Goal: Task Accomplishment & Management: Manage account settings

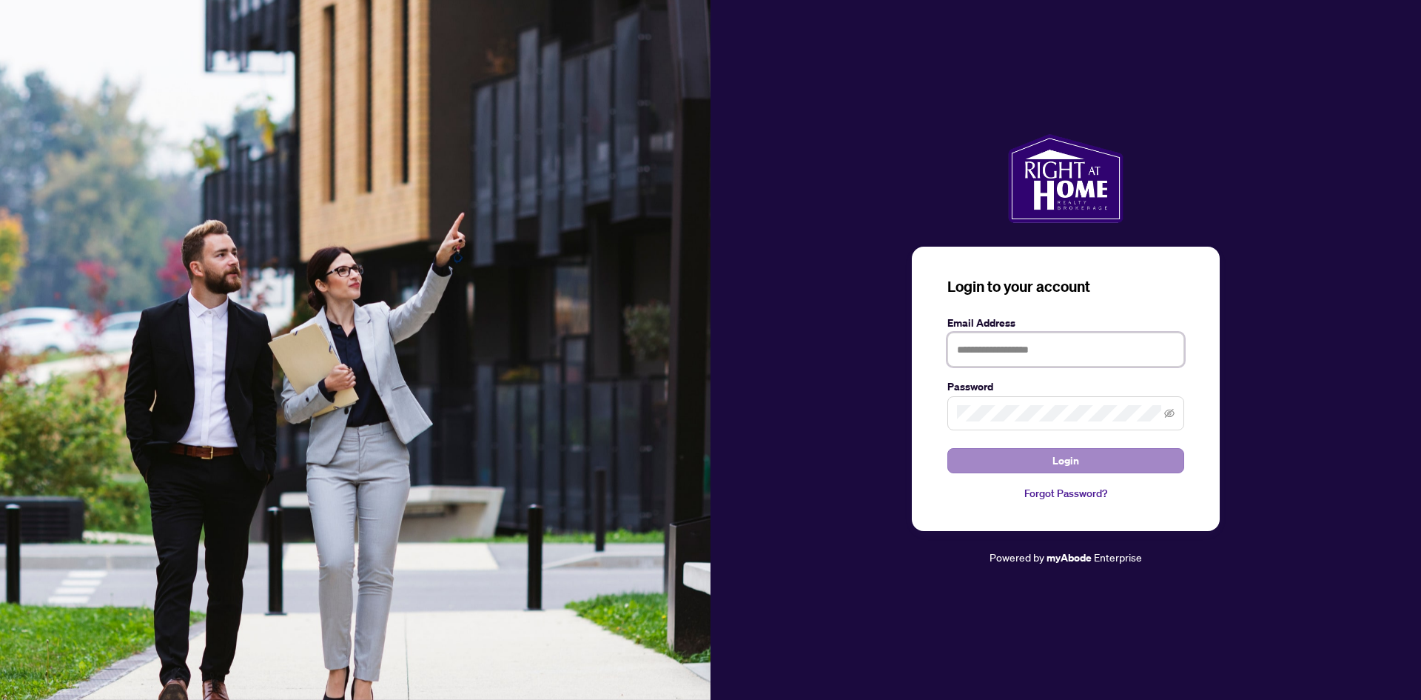
type input "**********"
click at [1053, 454] on span "Login" at bounding box center [1066, 461] width 27 height 24
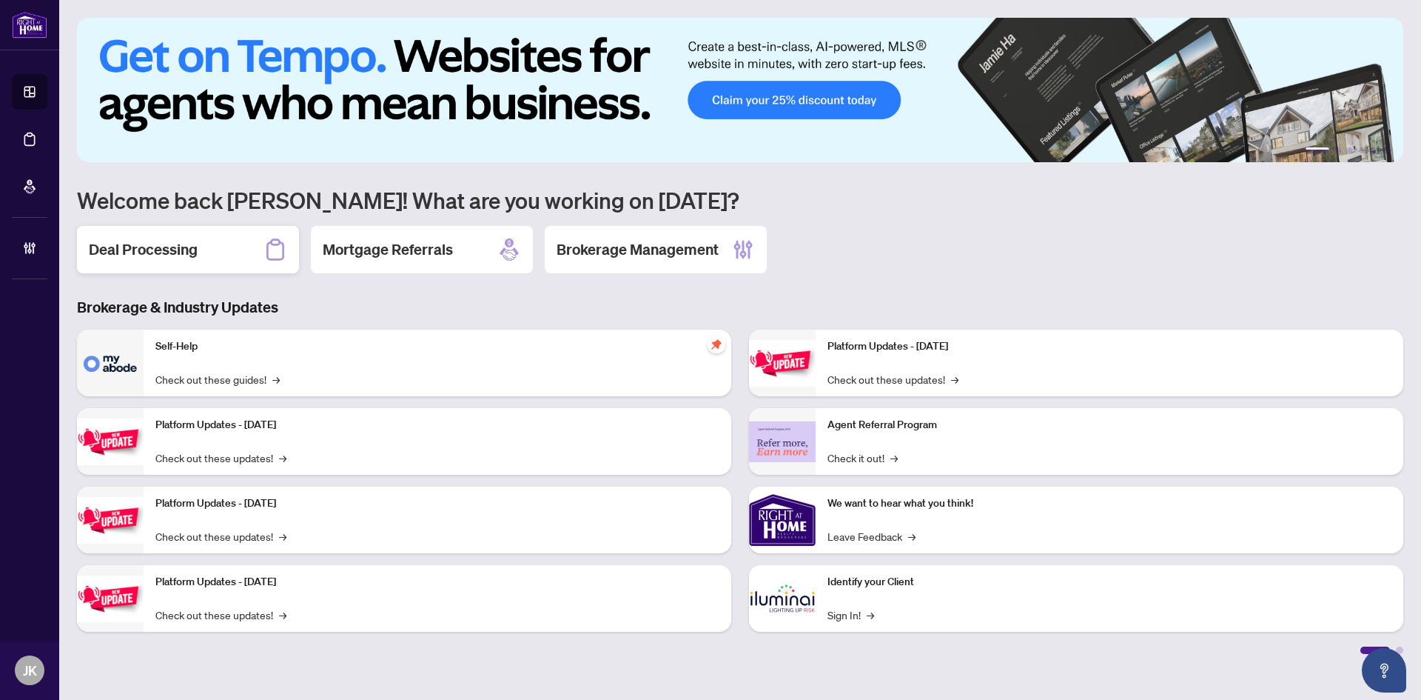
click at [187, 243] on h2 "Deal Processing" at bounding box center [143, 249] width 109 height 21
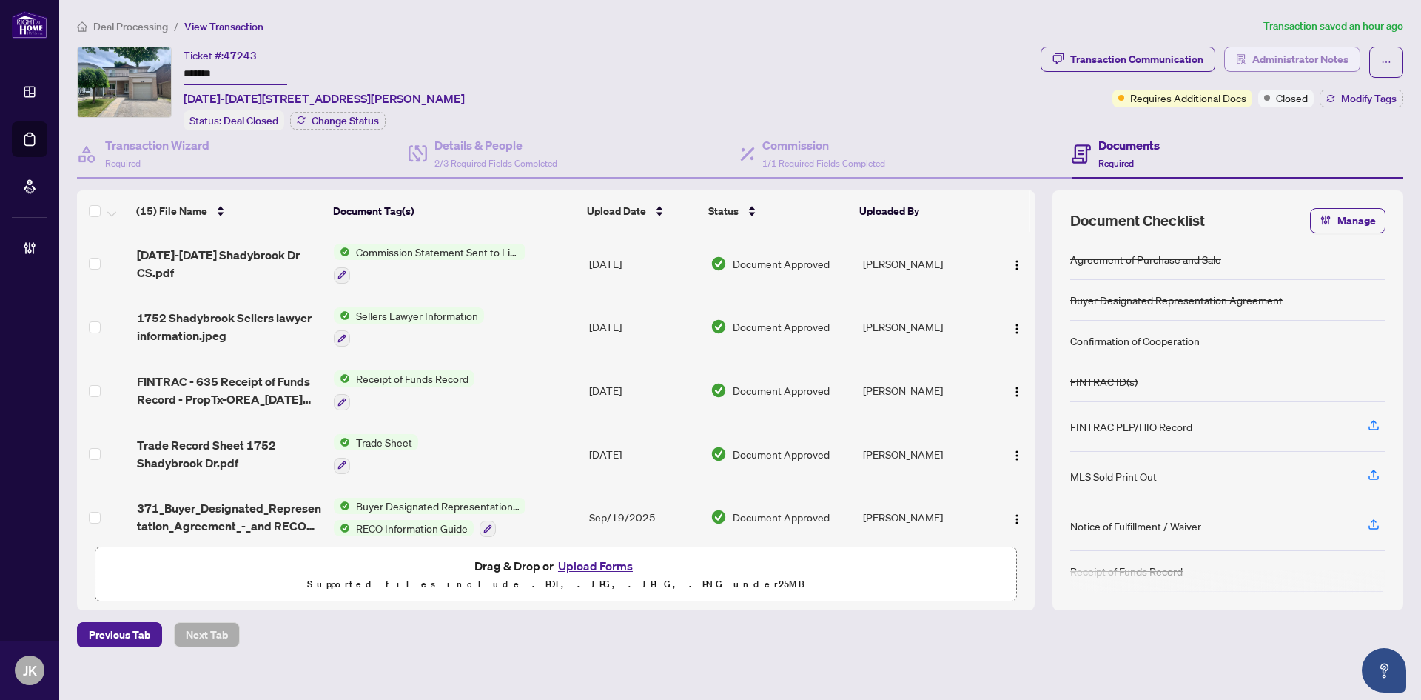
click at [1347, 49] on span "Administrator Notes" at bounding box center [1301, 59] width 96 height 24
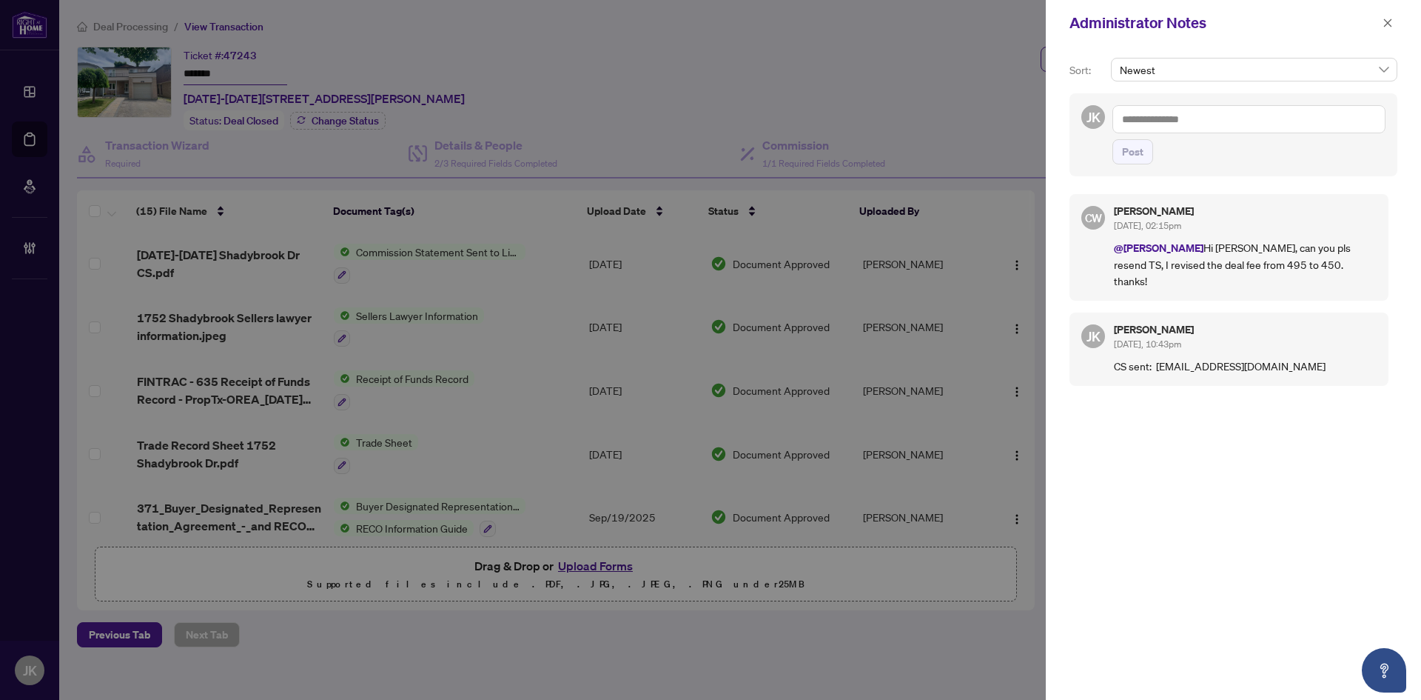
click at [1142, 110] on textarea at bounding box center [1249, 119] width 273 height 28
type textarea "*"
click at [1186, 128] on span "[PERSON_NAME]" at bounding box center [1211, 129] width 107 height 13
click at [1227, 122] on textarea "**********" at bounding box center [1249, 119] width 273 height 28
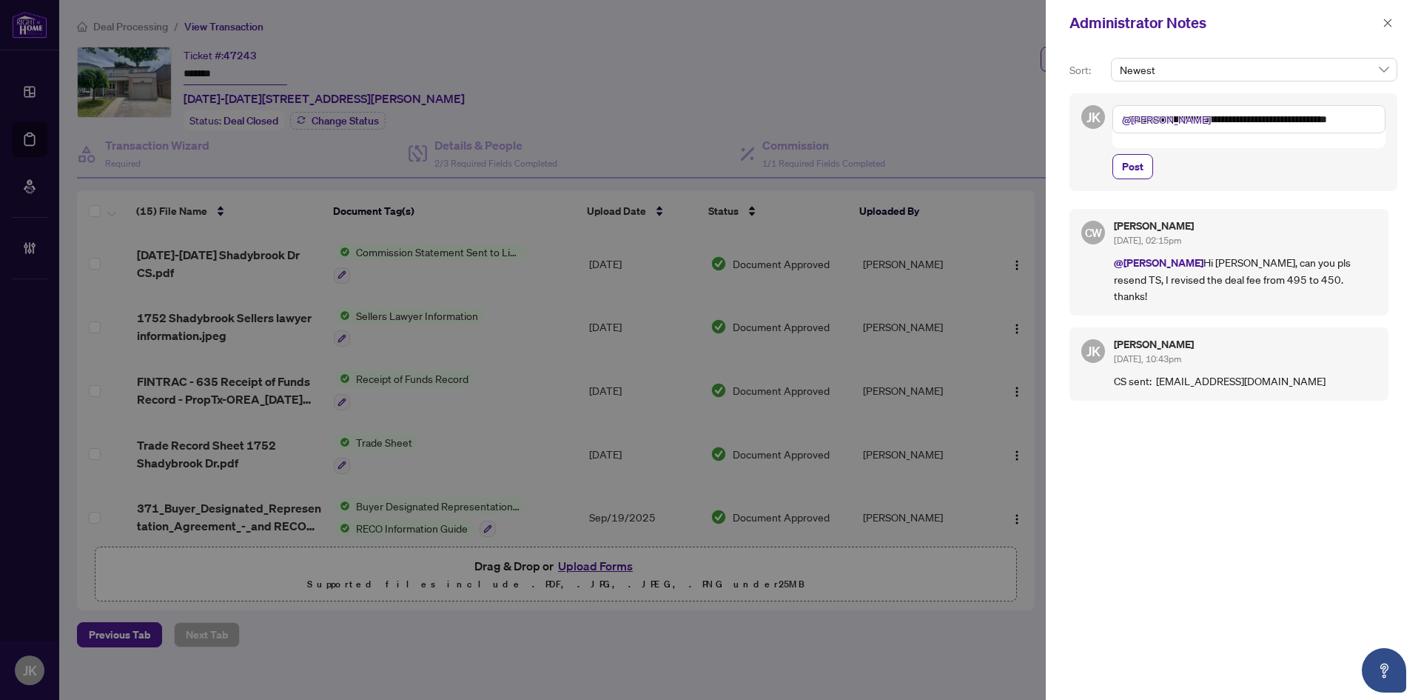
click at [1367, 124] on textarea "**********" at bounding box center [1249, 119] width 273 height 28
type textarea "**********"
click at [1127, 178] on span "Post" at bounding box center [1132, 167] width 21 height 24
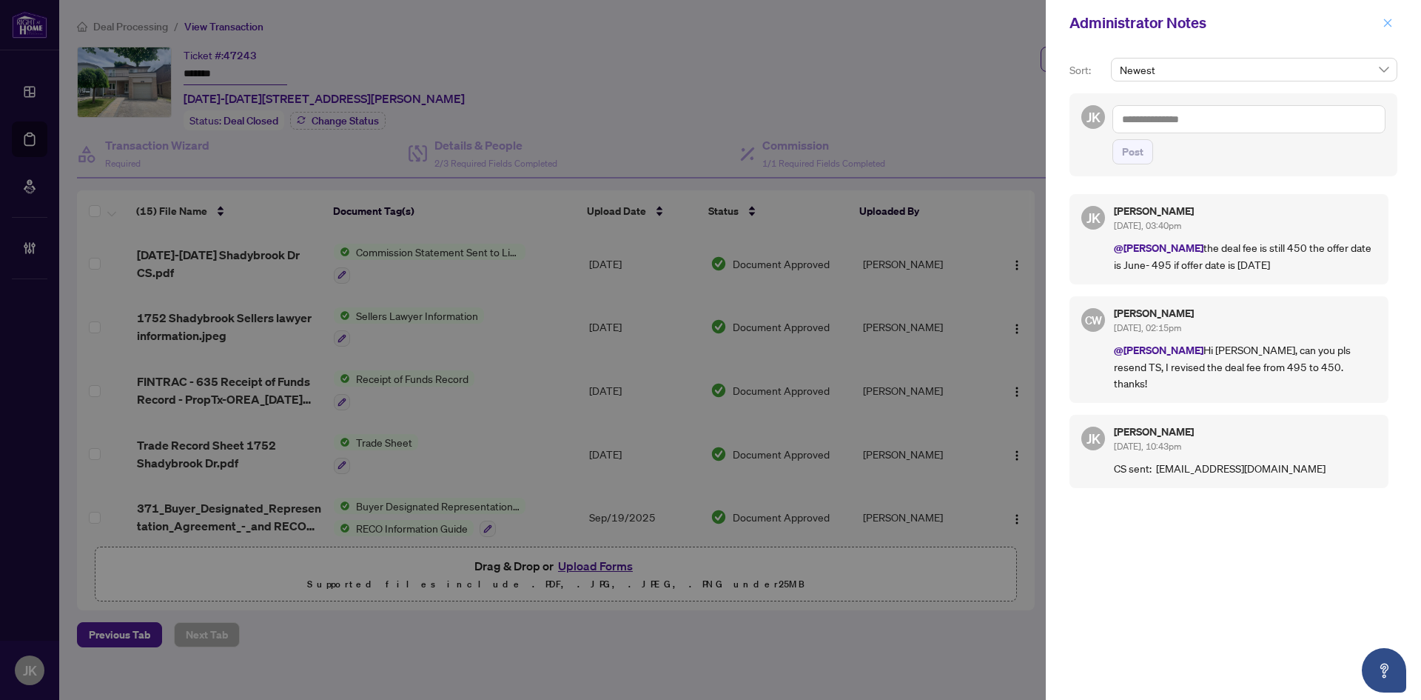
click at [1388, 30] on span "button" at bounding box center [1388, 23] width 10 height 24
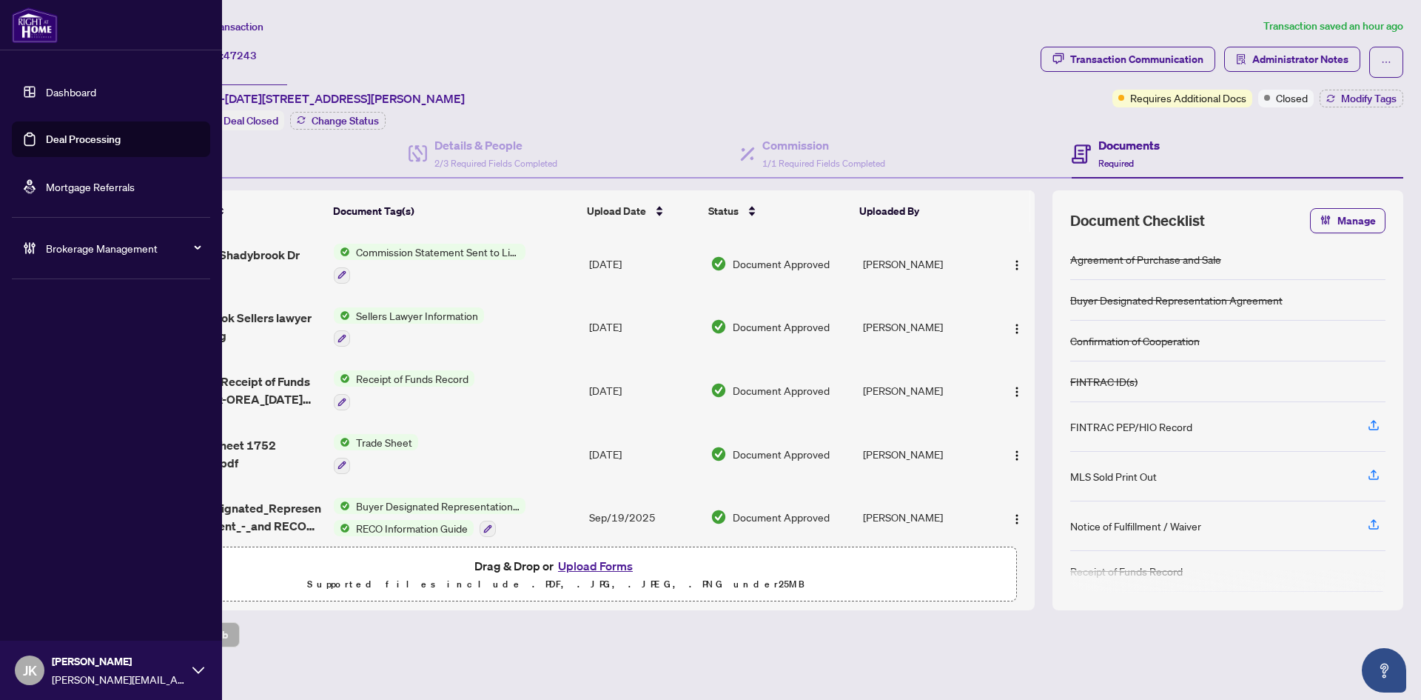
click at [74, 136] on link "Deal Processing" at bounding box center [83, 139] width 75 height 13
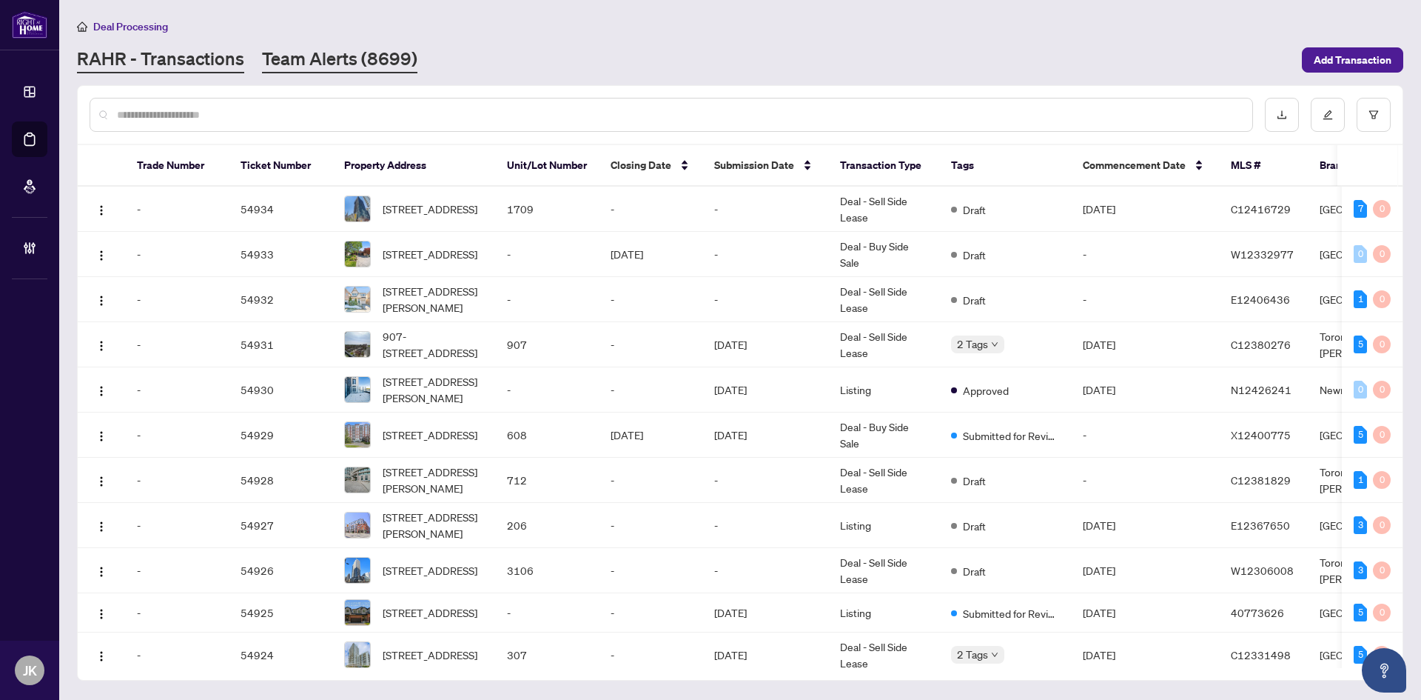
click at [315, 63] on link "Team Alerts (8699)" at bounding box center [339, 60] width 155 height 27
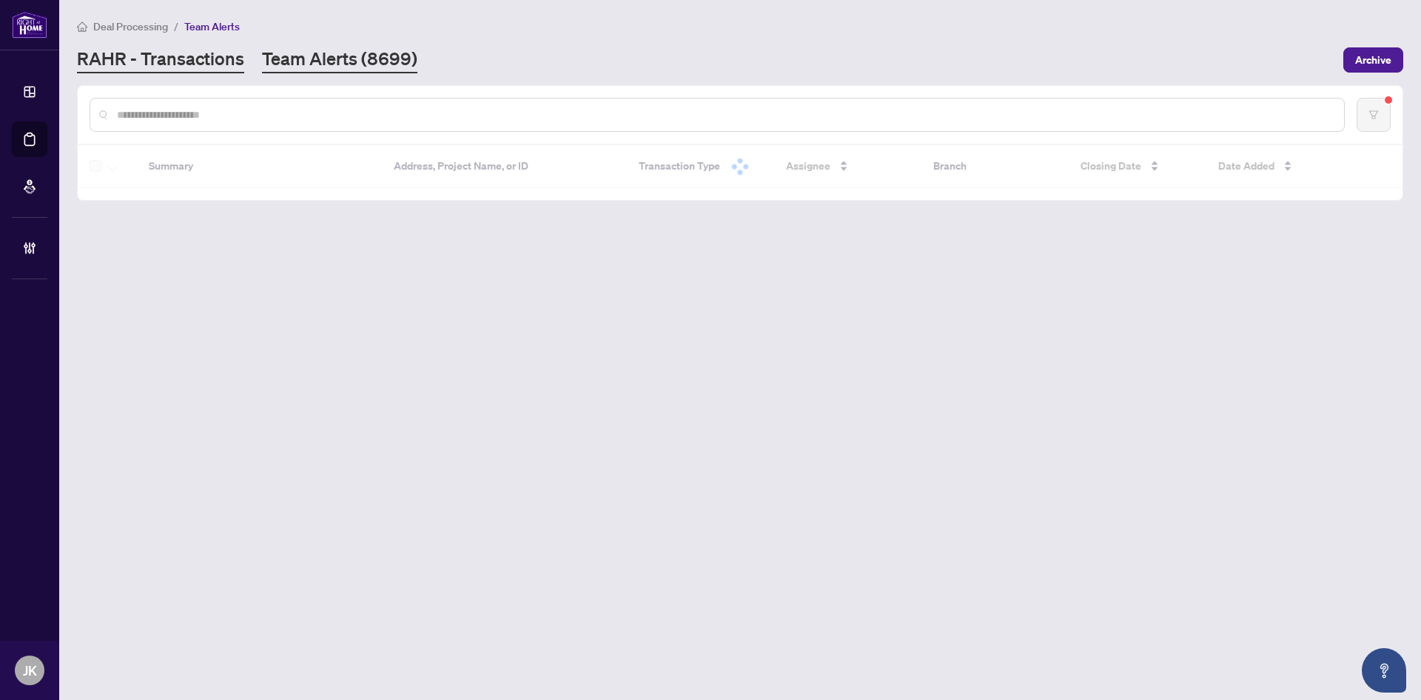
click at [150, 64] on link "RAHR - Transactions" at bounding box center [160, 60] width 167 height 27
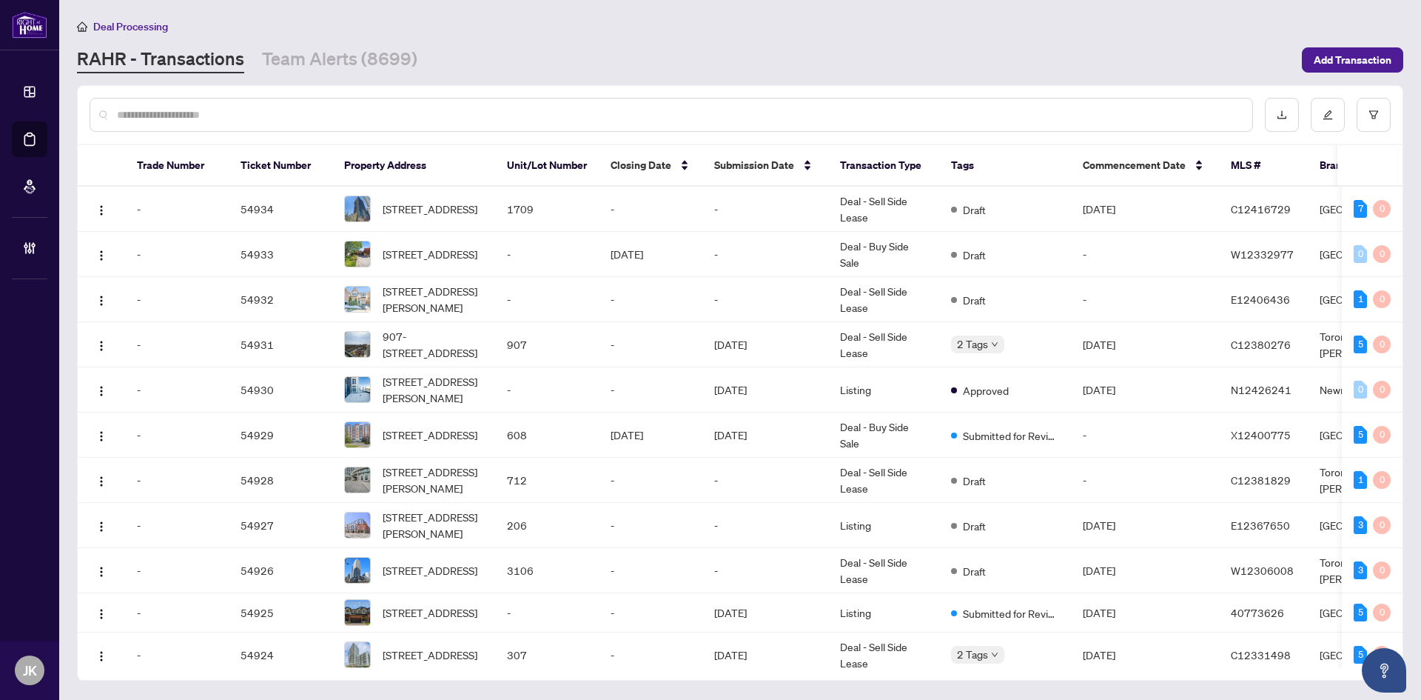
click at [180, 121] on input "text" at bounding box center [679, 115] width 1124 height 16
click at [1373, 107] on button "button" at bounding box center [1374, 115] width 34 height 34
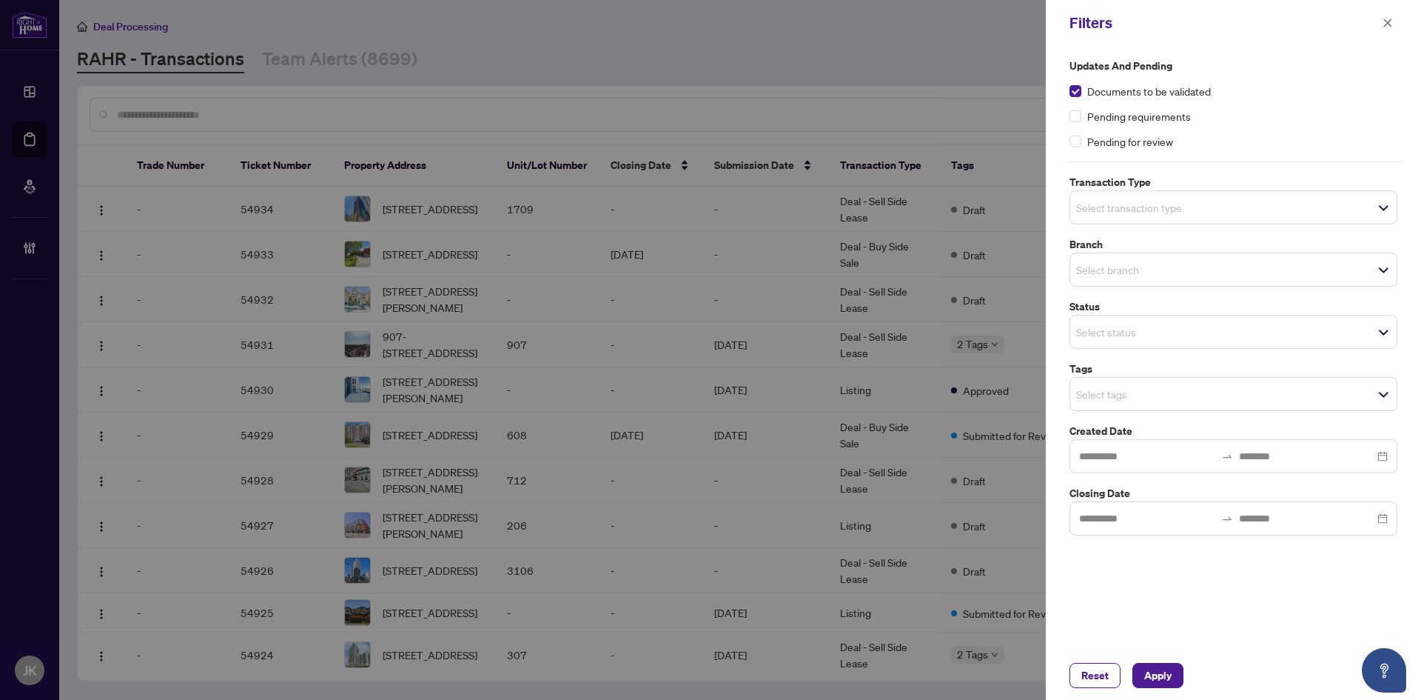
click at [1103, 206] on input "search" at bounding box center [1128, 207] width 104 height 18
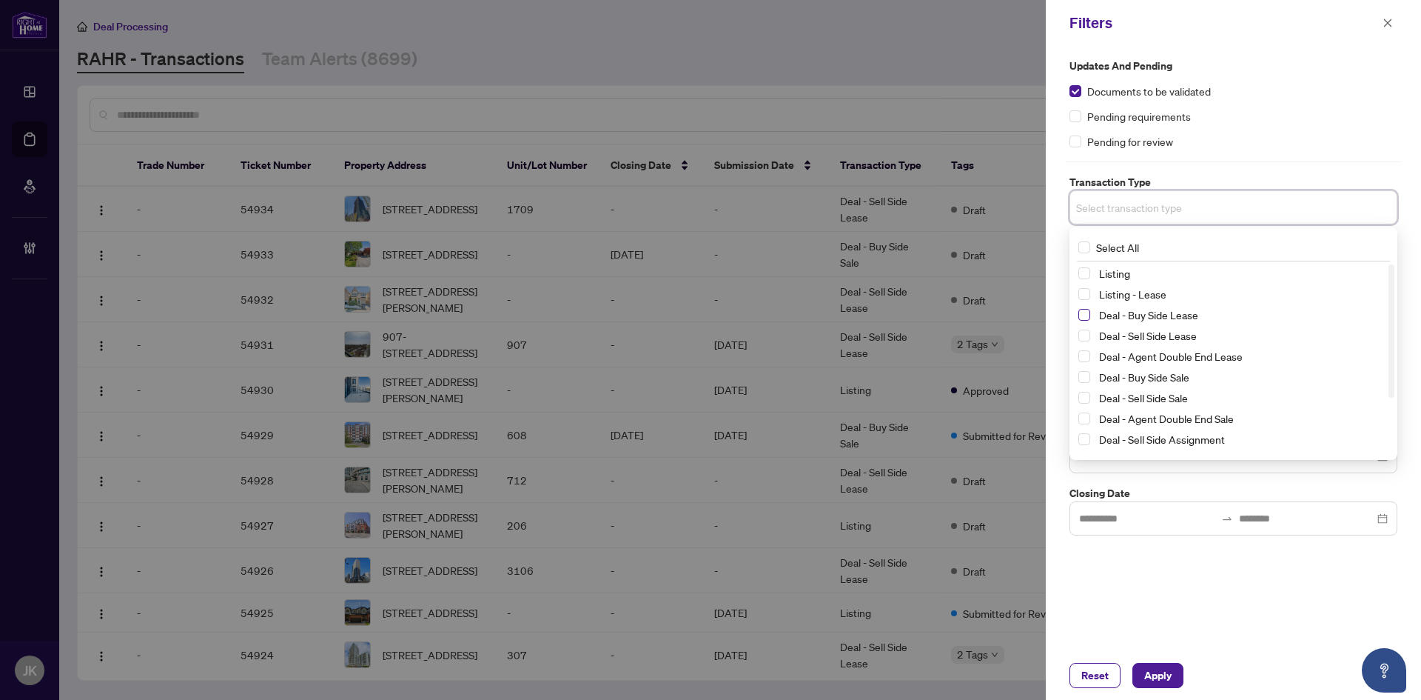
click at [1079, 315] on span "Select Deal - Buy Side Lease" at bounding box center [1085, 315] width 12 height 12
click at [1079, 335] on span "Select Deal - Sell Side Lease" at bounding box center [1085, 338] width 12 height 12
click at [1085, 347] on div "Deal - Sell Side Lease" at bounding box center [1234, 338] width 310 height 18
click at [1083, 355] on span "Select Deal - Agent Double End Lease" at bounding box center [1085, 359] width 12 height 12
click at [1085, 378] on span "Select Deal - Buy Side Sale" at bounding box center [1085, 380] width 12 height 12
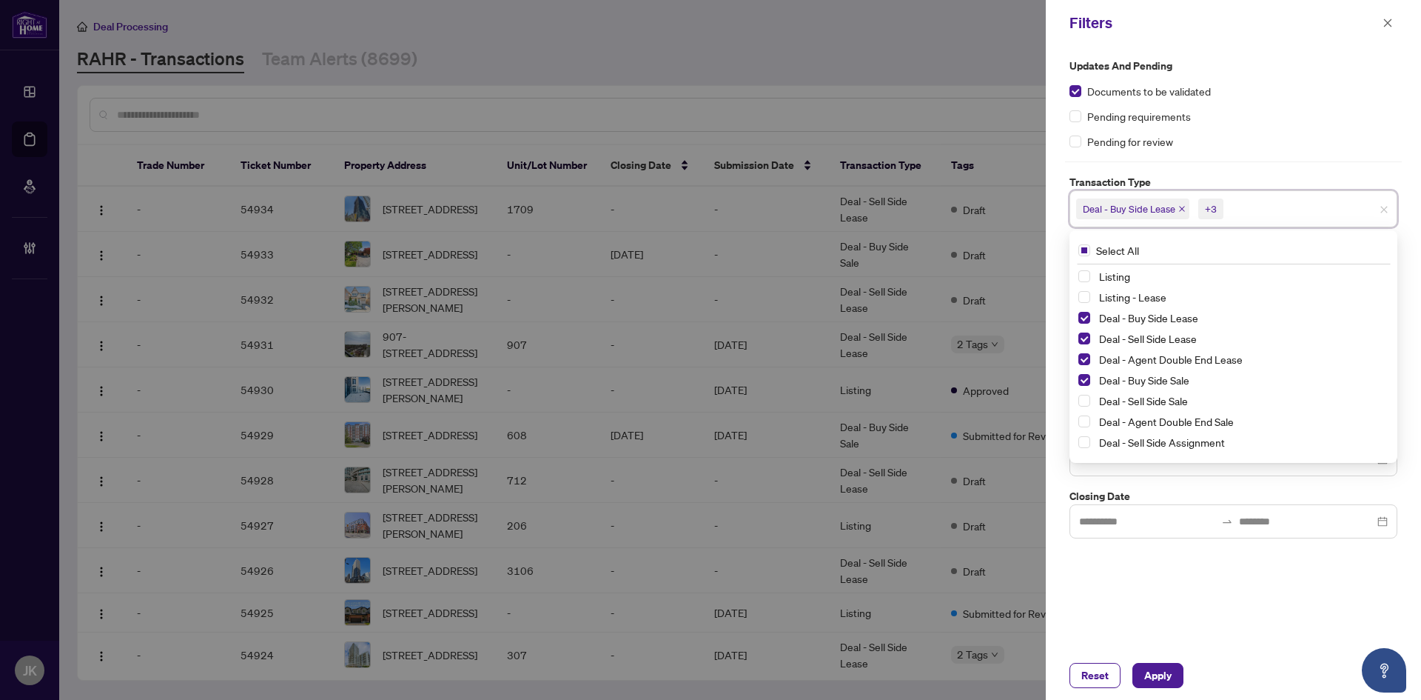
drag, startPoint x: 1076, startPoint y: 403, endPoint x: 1083, endPoint y: 411, distance: 10.5
click at [1076, 403] on div "Listing Listing - Lease Deal - Buy Side Lease Deal - Sell Side Lease Deal - Age…" at bounding box center [1234, 381] width 322 height 228
click at [1086, 401] on span "Select Deal - Sell Side Sale" at bounding box center [1085, 401] width 12 height 12
click at [1086, 423] on span "Select Deal - Agent Double End Sale" at bounding box center [1085, 421] width 12 height 12
click at [1085, 444] on span "Select Deal - Sell Side Assignment" at bounding box center [1085, 442] width 12 height 12
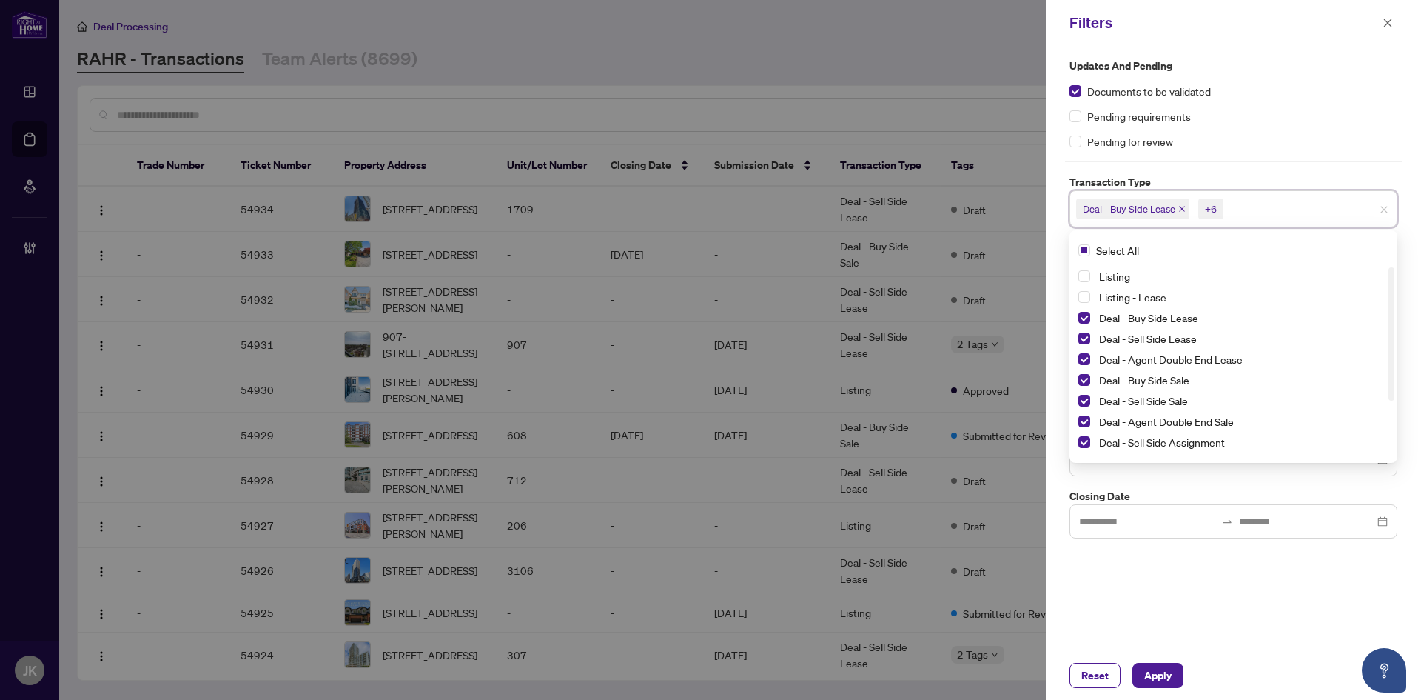
drag, startPoint x: 1396, startPoint y: 302, endPoint x: 1399, endPoint y: 343, distance: 40.9
click at [1398, 345] on div "Updates and Pending Documents to be validated Pending requirements Pending for …" at bounding box center [1233, 298] width 337 height 480
drag, startPoint x: 1393, startPoint y: 338, endPoint x: 1391, endPoint y: 414, distance: 75.5
click at [1391, 414] on div at bounding box center [1392, 390] width 6 height 133
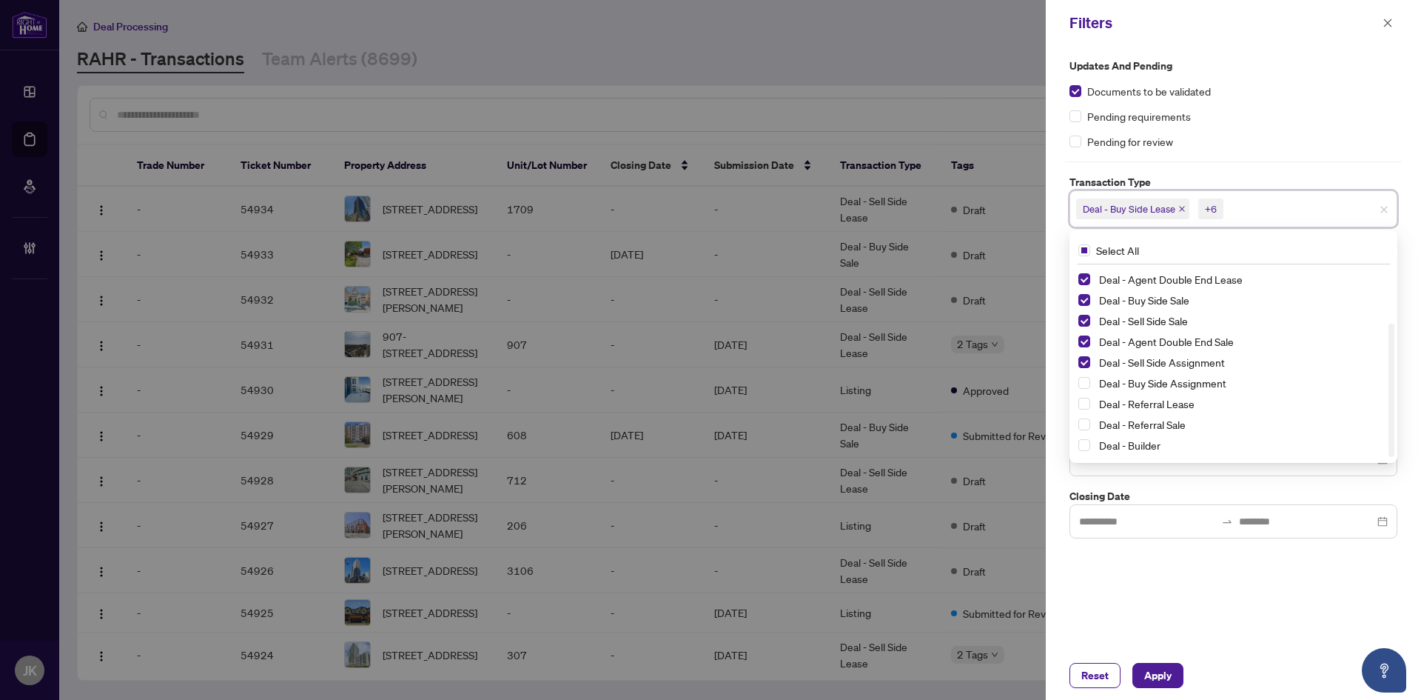
click at [1091, 381] on div "Deal - Buy Side Assignment" at bounding box center [1234, 383] width 310 height 18
click at [1082, 382] on span "Select Deal - Buy Side Assignment" at bounding box center [1085, 383] width 12 height 12
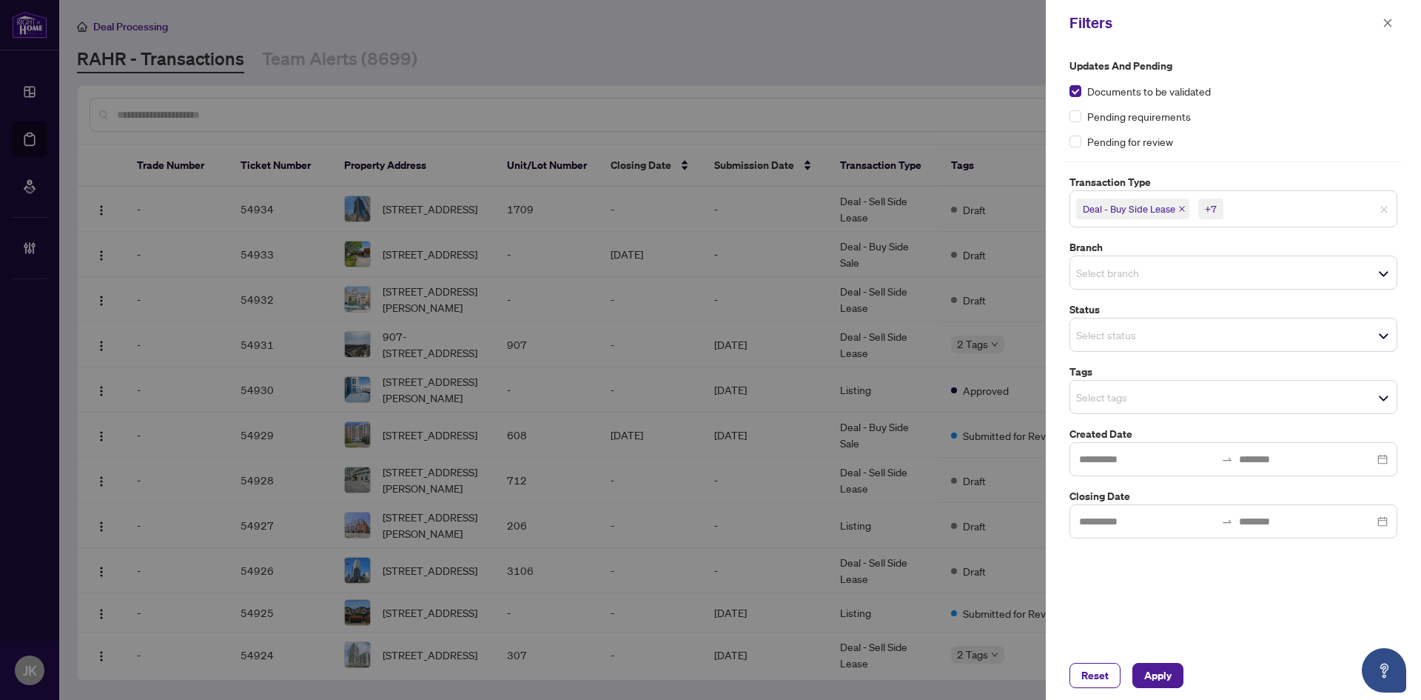
drag, startPoint x: 1161, startPoint y: 606, endPoint x: 1136, endPoint y: 590, distance: 30.0
click at [1161, 606] on div "Updates and Pending Documents to be validated Pending requirements Pending for …" at bounding box center [1233, 348] width 375 height 605
click at [1116, 274] on input "search" at bounding box center [1128, 273] width 104 height 18
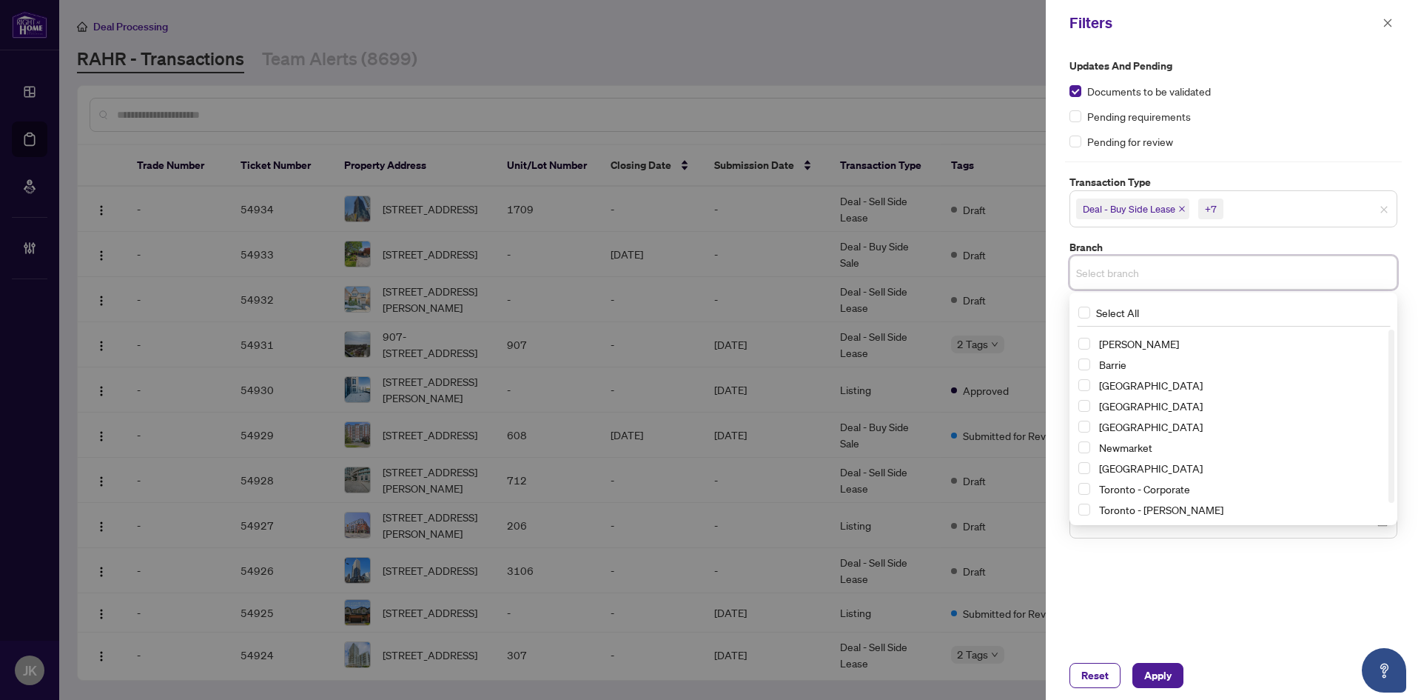
scroll to position [18, 0]
drag, startPoint x: 1393, startPoint y: 386, endPoint x: 1393, endPoint y: 455, distance: 68.9
click at [1393, 455] on div at bounding box center [1392, 432] width 6 height 173
click at [1084, 487] on span "Select Toronto - Corporate" at bounding box center [1085, 486] width 12 height 12
click at [1082, 514] on span "Select Toronto - Don Mills" at bounding box center [1085, 510] width 12 height 12
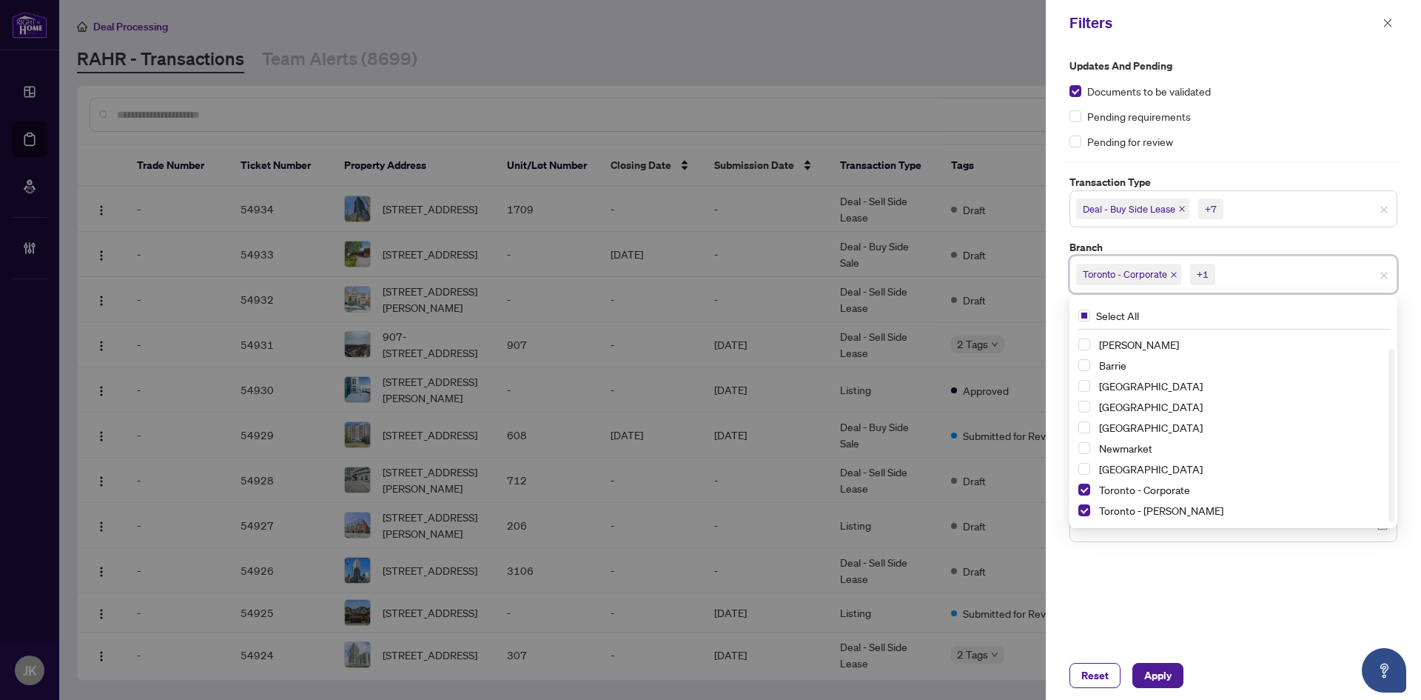
click at [1112, 597] on div "Updates and Pending Documents to be validated Pending requirements Pending for …" at bounding box center [1233, 348] width 375 height 605
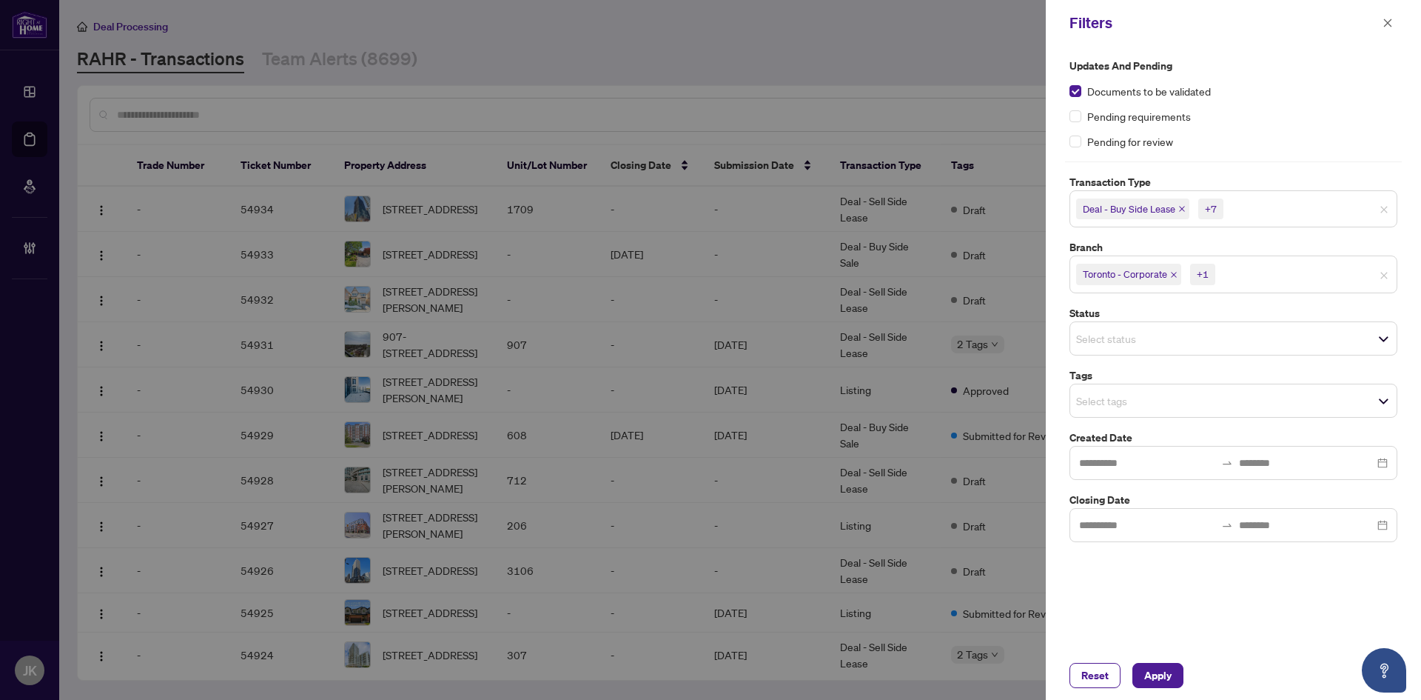
click at [1111, 346] on input "search" at bounding box center [1128, 338] width 104 height 18
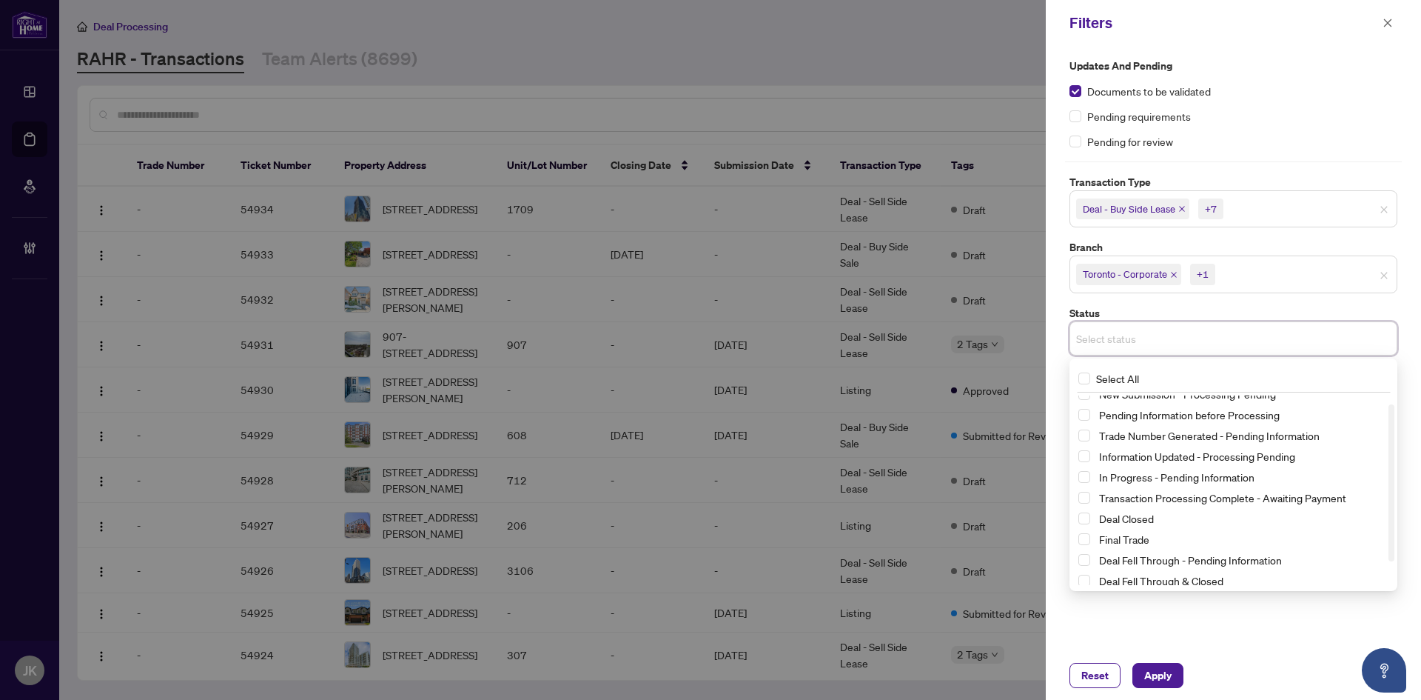
scroll to position [38, 0]
drag, startPoint x: 1088, startPoint y: 427, endPoint x: 1257, endPoint y: 640, distance: 271.8
click at [1256, 643] on div "Updates and Pending Documents to be validated Pending requirements Pending for …" at bounding box center [1233, 348] width 375 height 605
click at [1154, 624] on div "Updates and Pending Documents to be validated Pending requirements Pending for …" at bounding box center [1233, 348] width 375 height 605
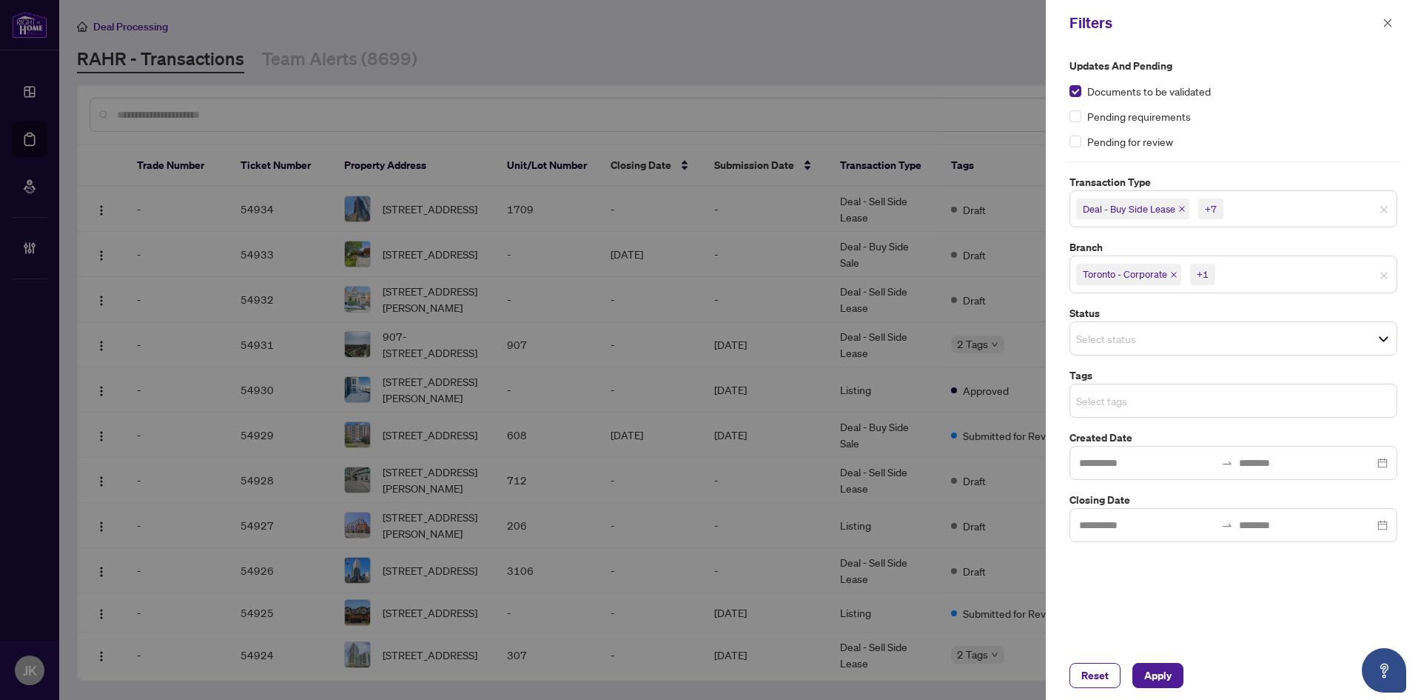
click at [1108, 399] on input "search" at bounding box center [1128, 401] width 104 height 18
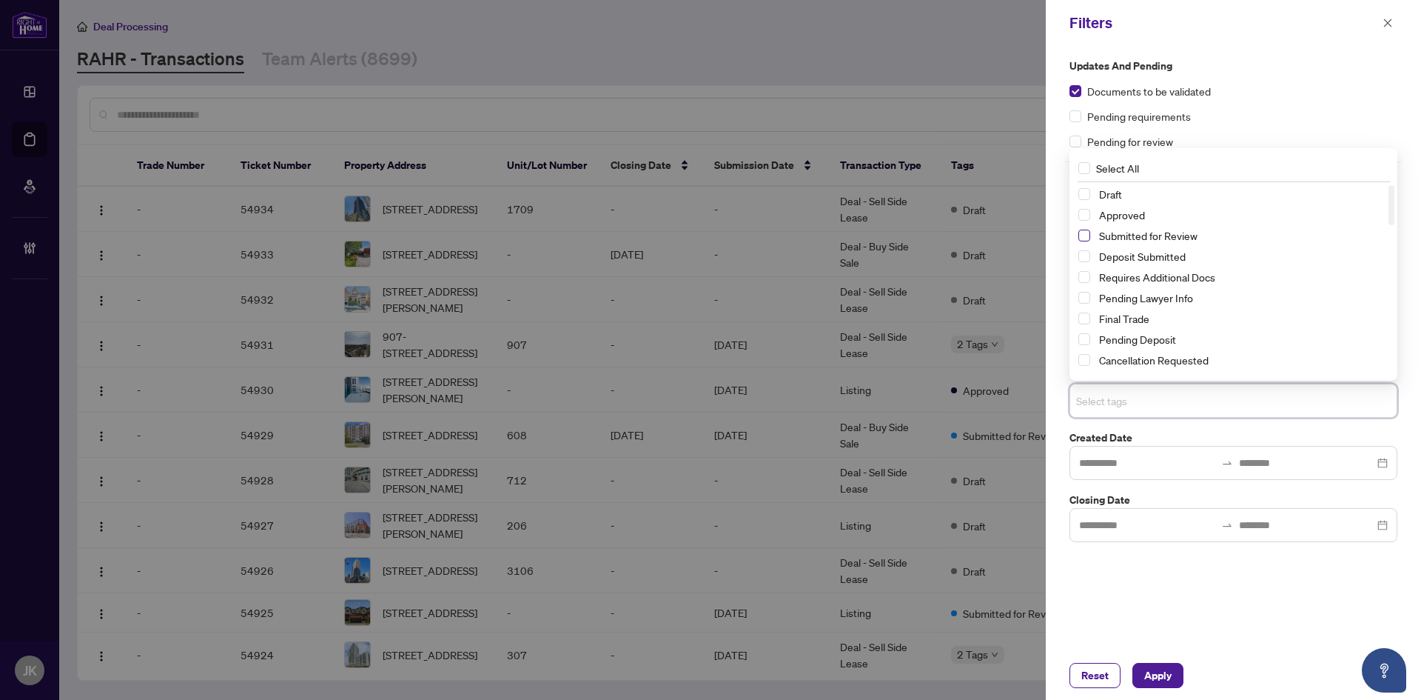
click at [1084, 238] on span "Select Submitted for Review" at bounding box center [1085, 236] width 12 height 12
click at [1148, 679] on span "Apply" at bounding box center [1158, 675] width 27 height 24
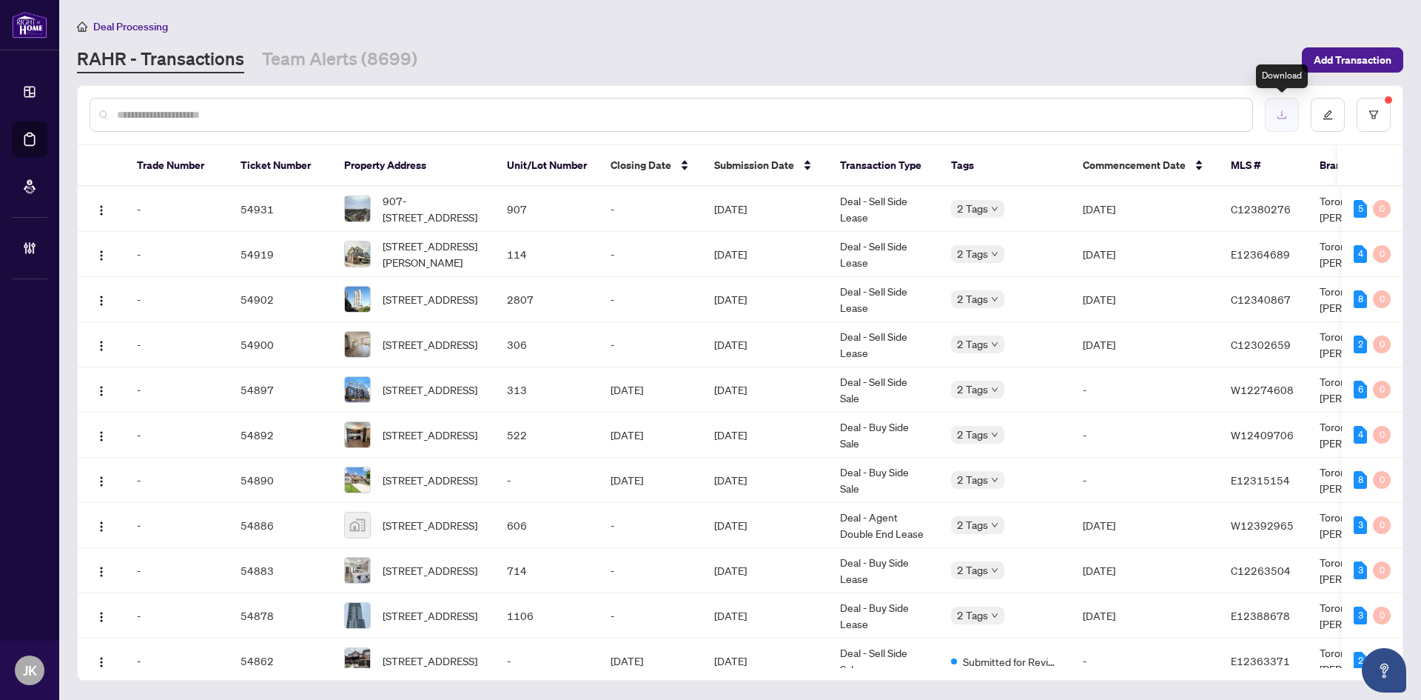
click at [1286, 118] on icon "download" at bounding box center [1282, 115] width 9 height 8
click at [1371, 120] on button "button" at bounding box center [1374, 115] width 34 height 34
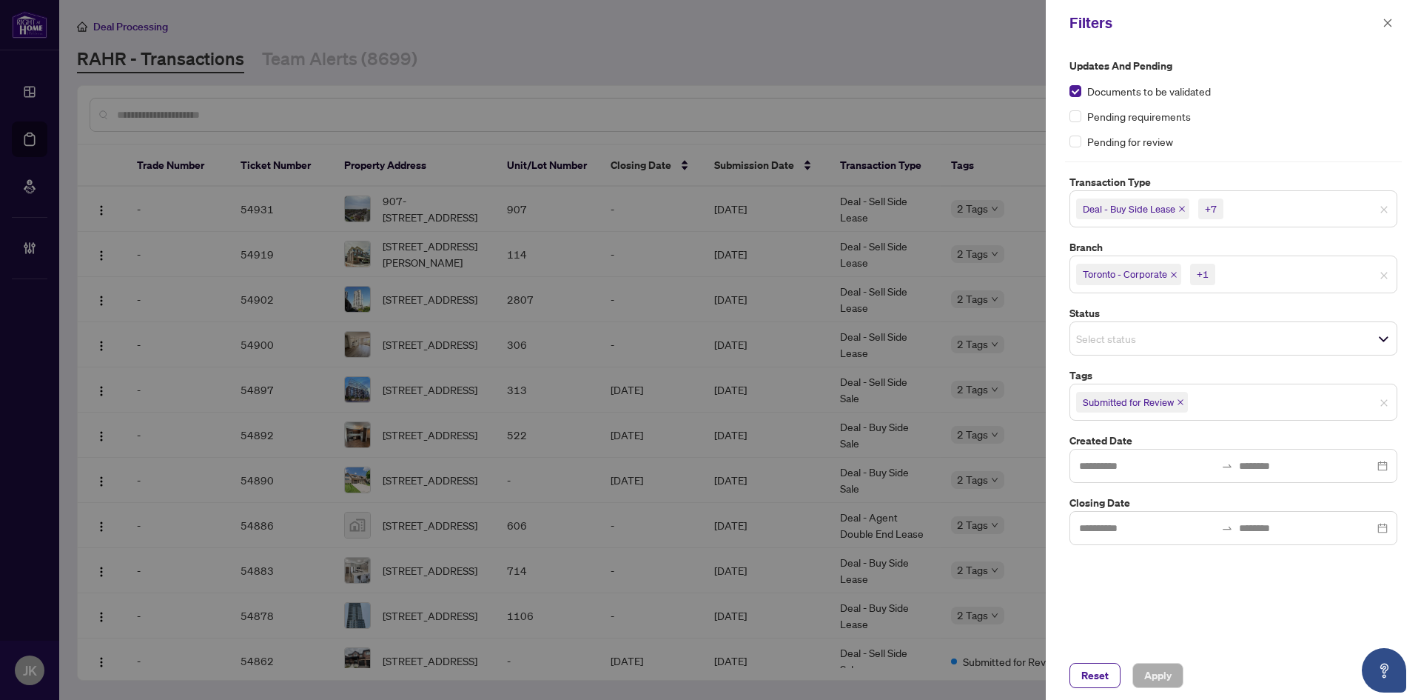
click at [1150, 321] on div "Select status" at bounding box center [1234, 338] width 328 height 34
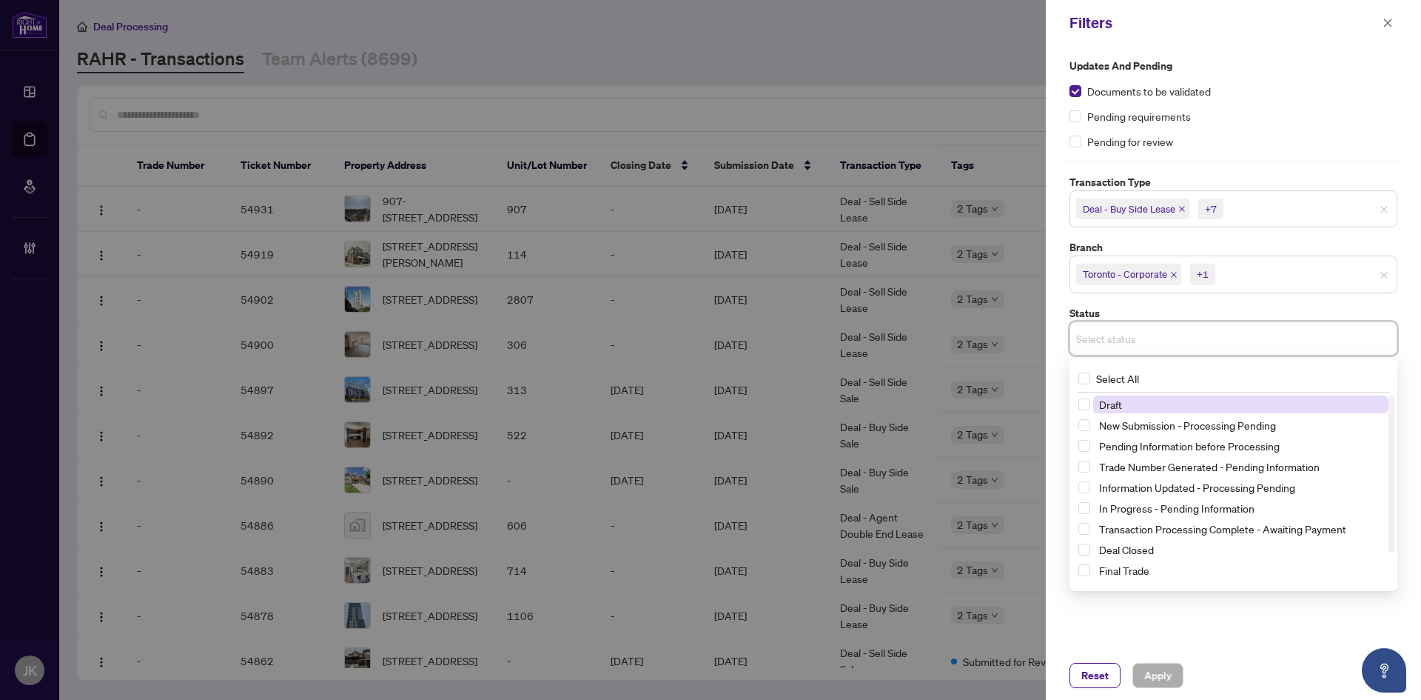
click at [1150, 321] on div "Select status" at bounding box center [1234, 338] width 328 height 34
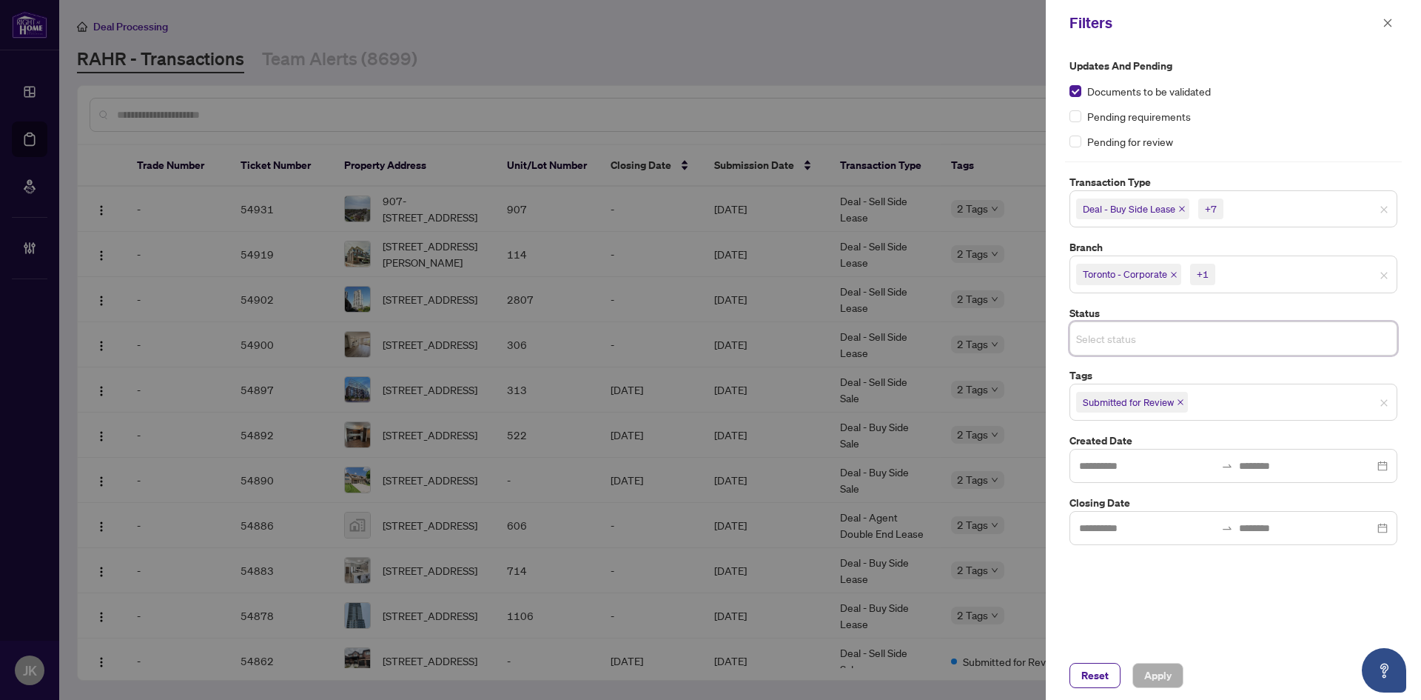
click at [1133, 209] on span "Deal - Buy Side Lease" at bounding box center [1129, 208] width 93 height 15
click at [798, 10] on div at bounding box center [710, 350] width 1421 height 700
click at [1392, 28] on icon "close" at bounding box center [1388, 23] width 10 height 10
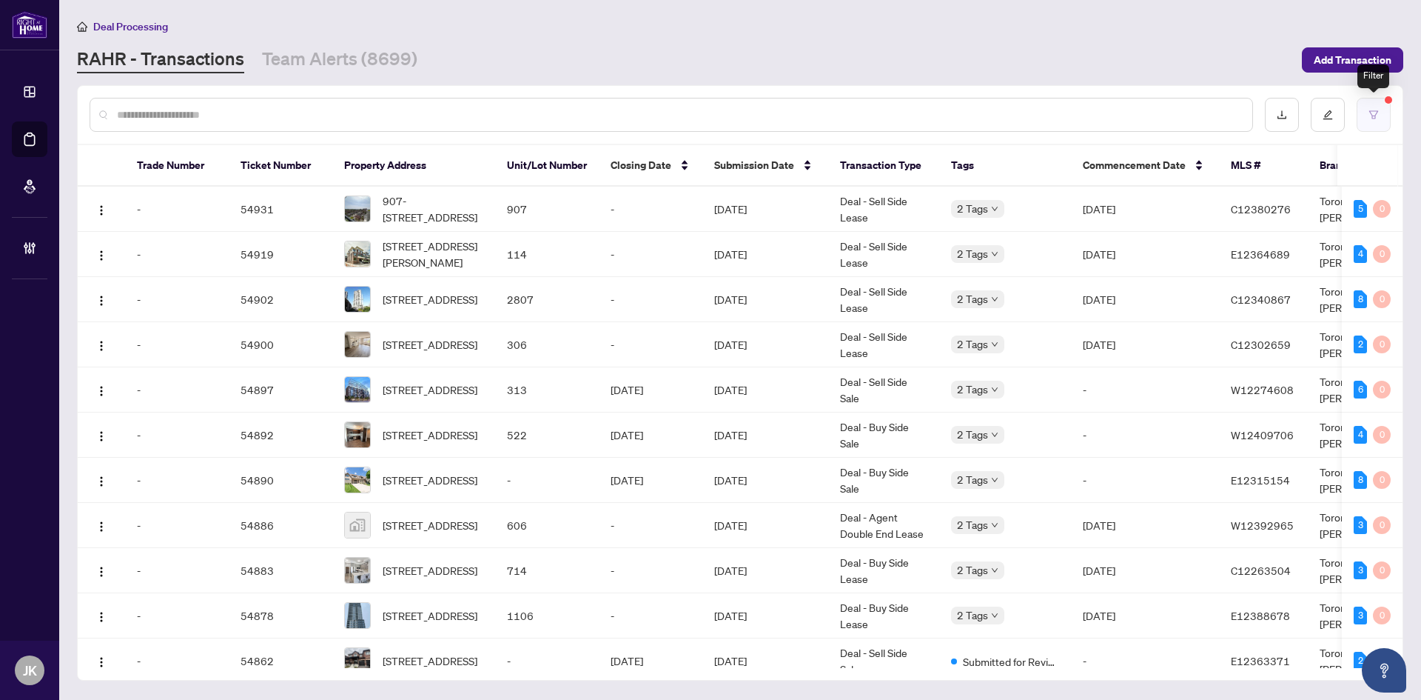
click at [1381, 108] on button "button" at bounding box center [1374, 115] width 34 height 34
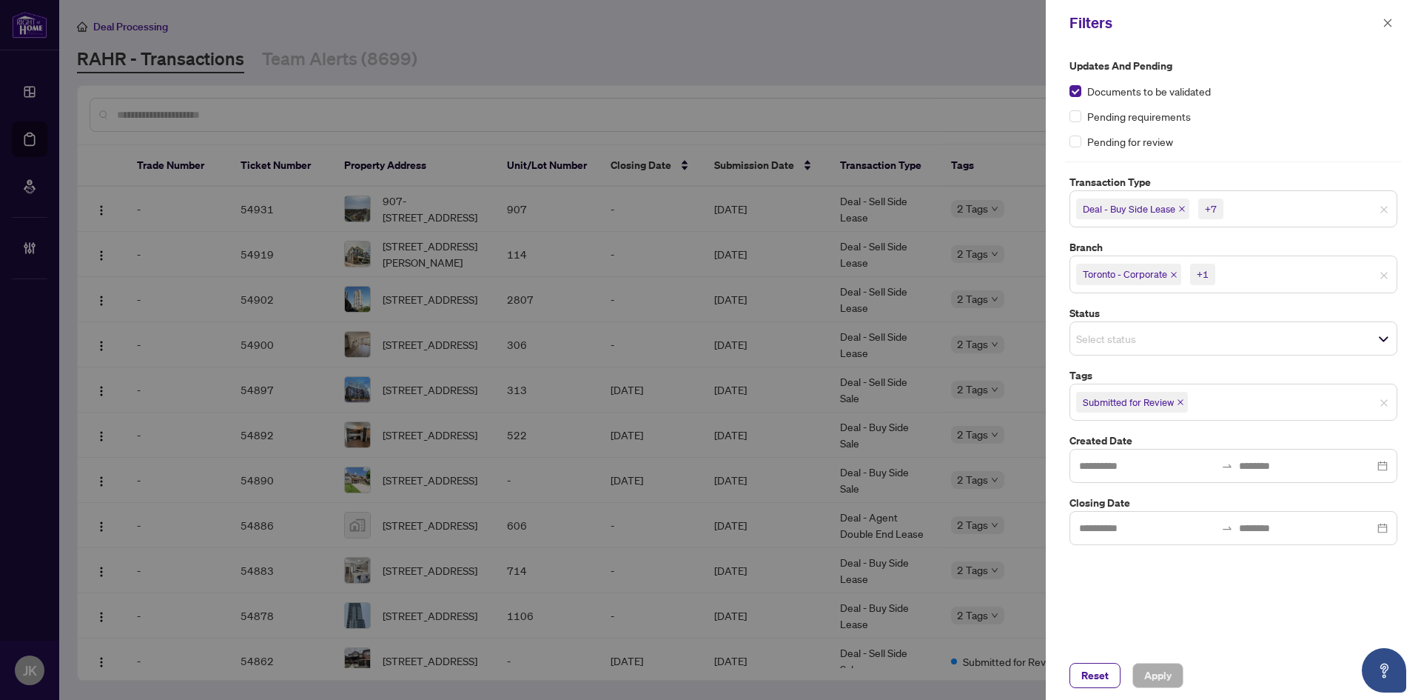
click at [1105, 689] on div "Reset Apply" at bounding box center [1233, 675] width 375 height 49
click at [1089, 680] on span "Reset" at bounding box center [1095, 675] width 27 height 24
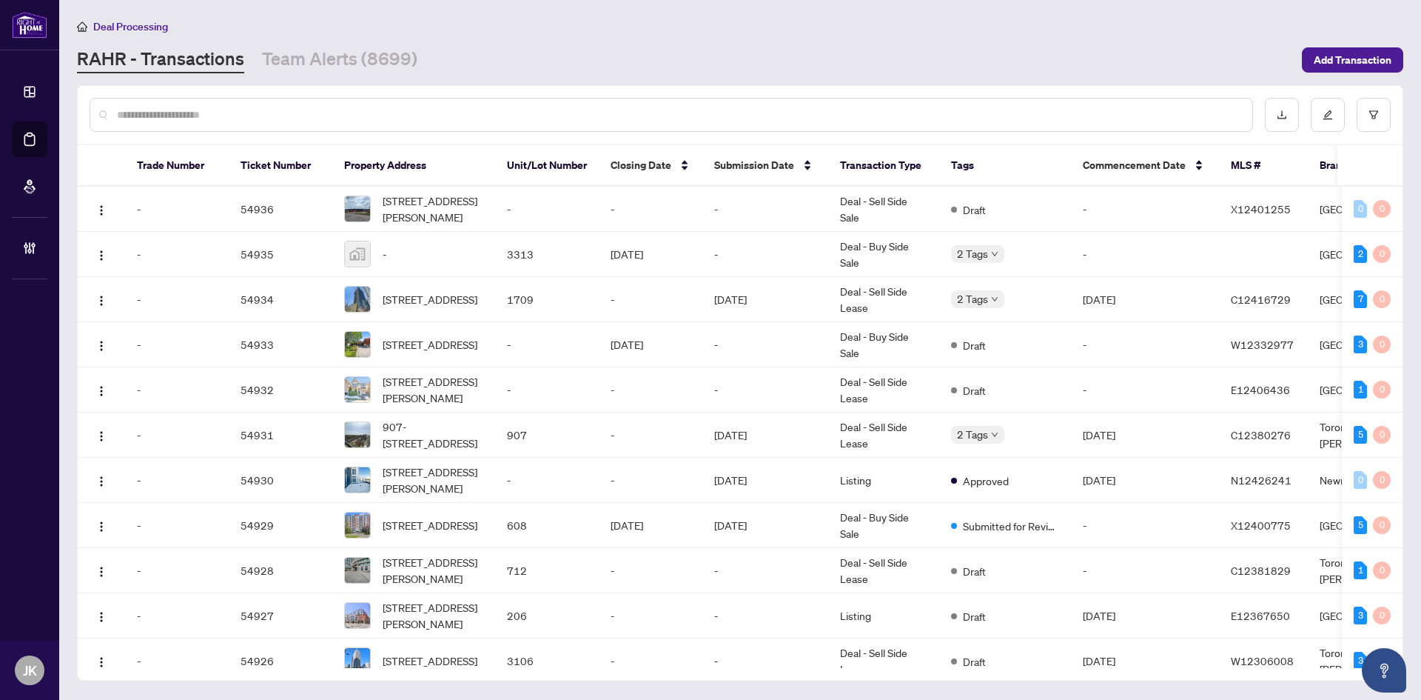
click at [143, 113] on input "text" at bounding box center [679, 115] width 1124 height 16
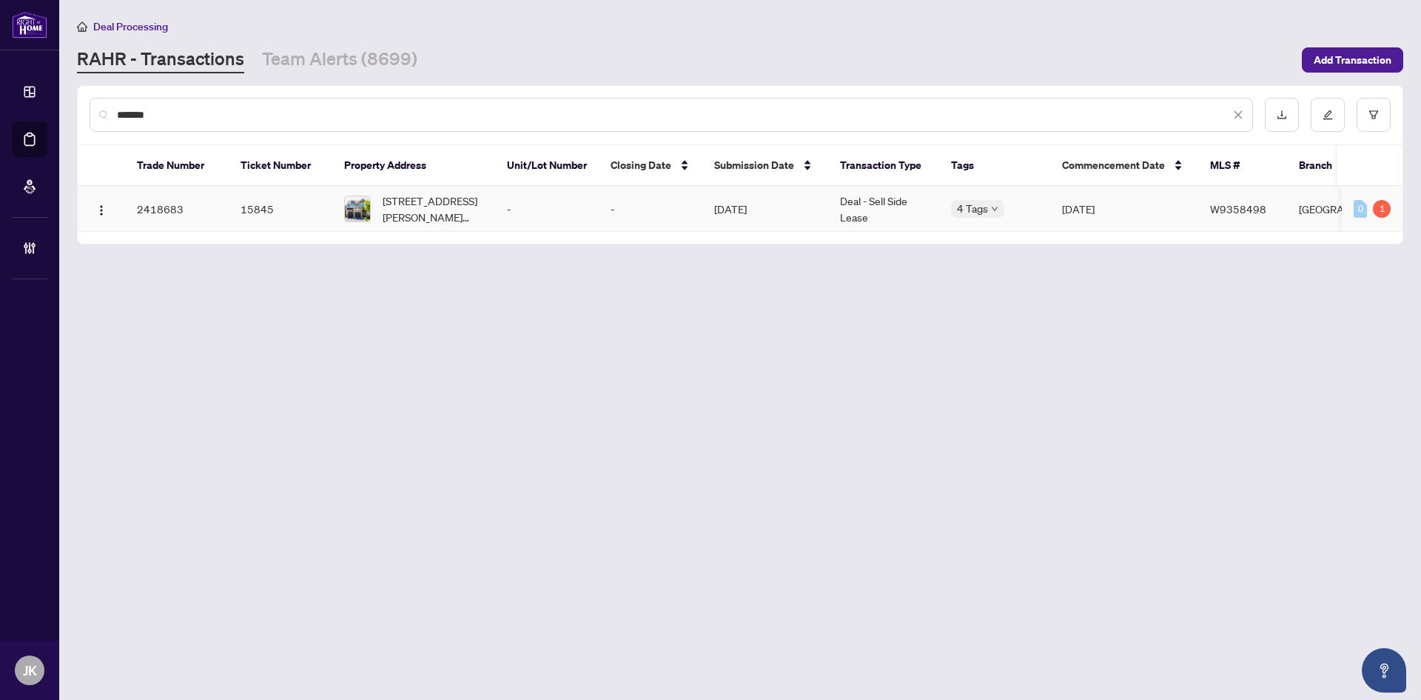
click at [1027, 207] on div "4 Tags" at bounding box center [994, 208] width 87 height 17
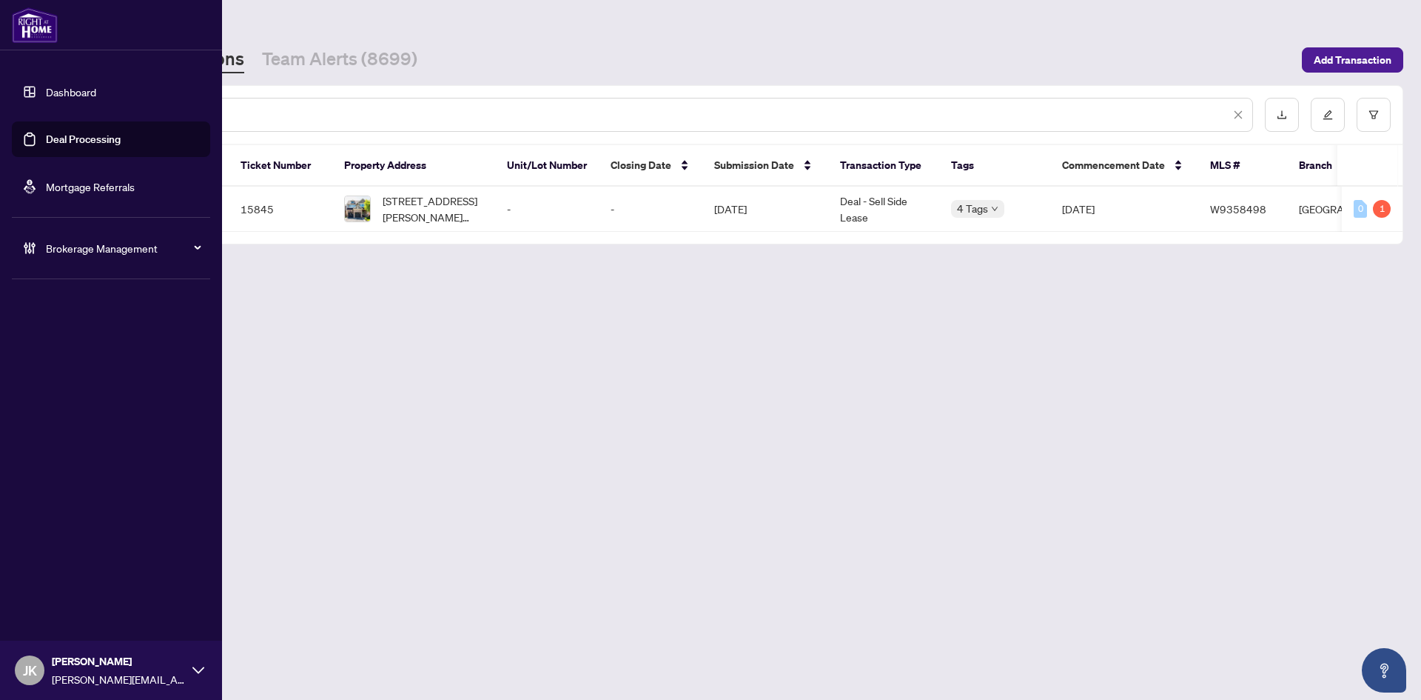
drag, startPoint x: 167, startPoint y: 120, endPoint x: 43, endPoint y: 112, distance: 123.9
click at [43, 112] on div "Dashboard Deal Processing Mortgage Referrals Brokerage Management [PERSON_NAME]…" at bounding box center [710, 350] width 1421 height 700
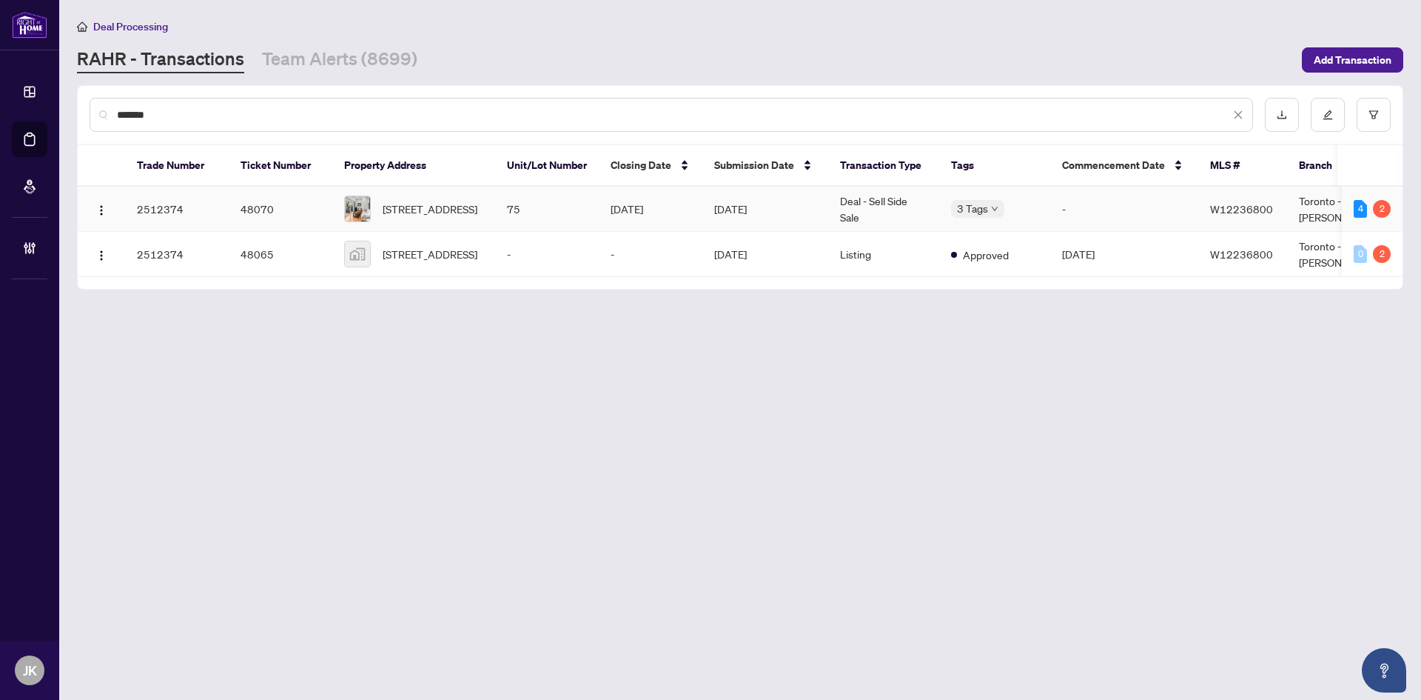
type input "*******"
click at [840, 209] on td "Deal - Sell Side Sale" at bounding box center [883, 209] width 111 height 45
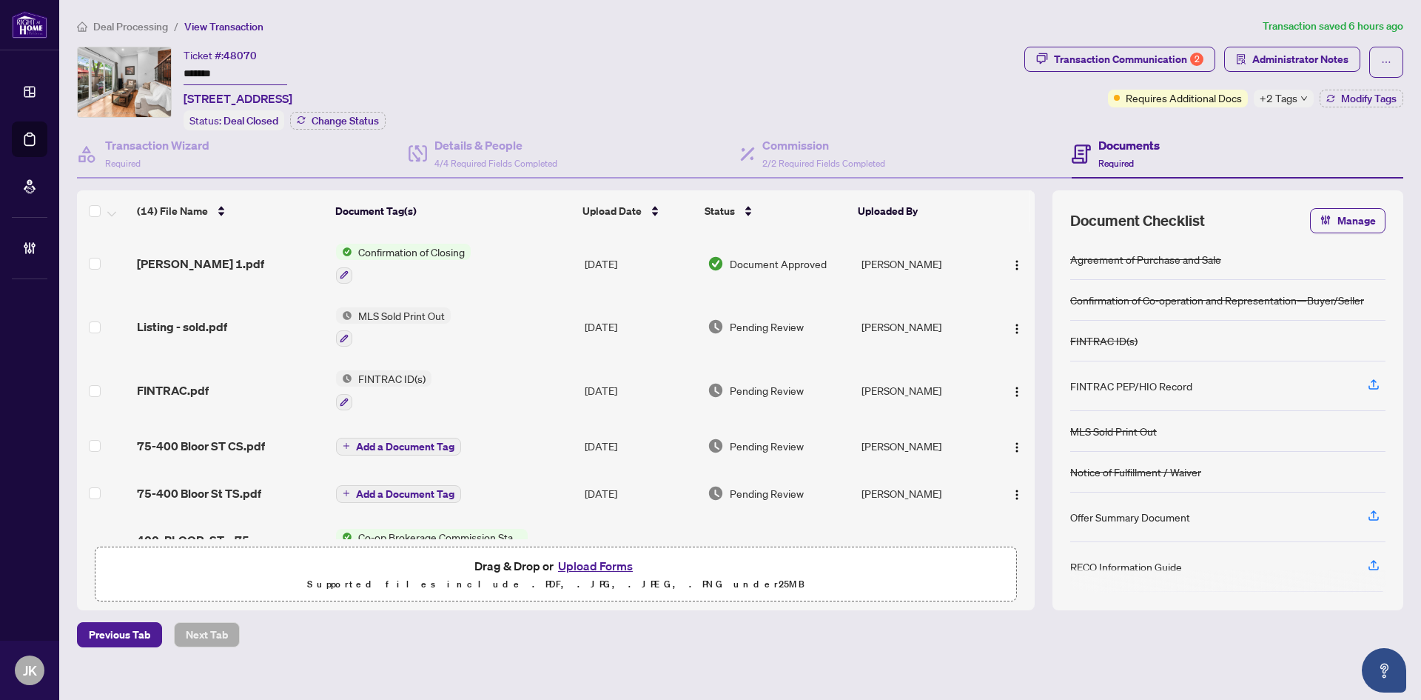
drag, startPoint x: 1035, startPoint y: 297, endPoint x: 1034, endPoint y: 379, distance: 82.2
click at [1034, 386] on div "(14) File Name Document Tag(s) Upload Date Status Uploaded By [PERSON_NAME] 1.p…" at bounding box center [740, 400] width 1327 height 420
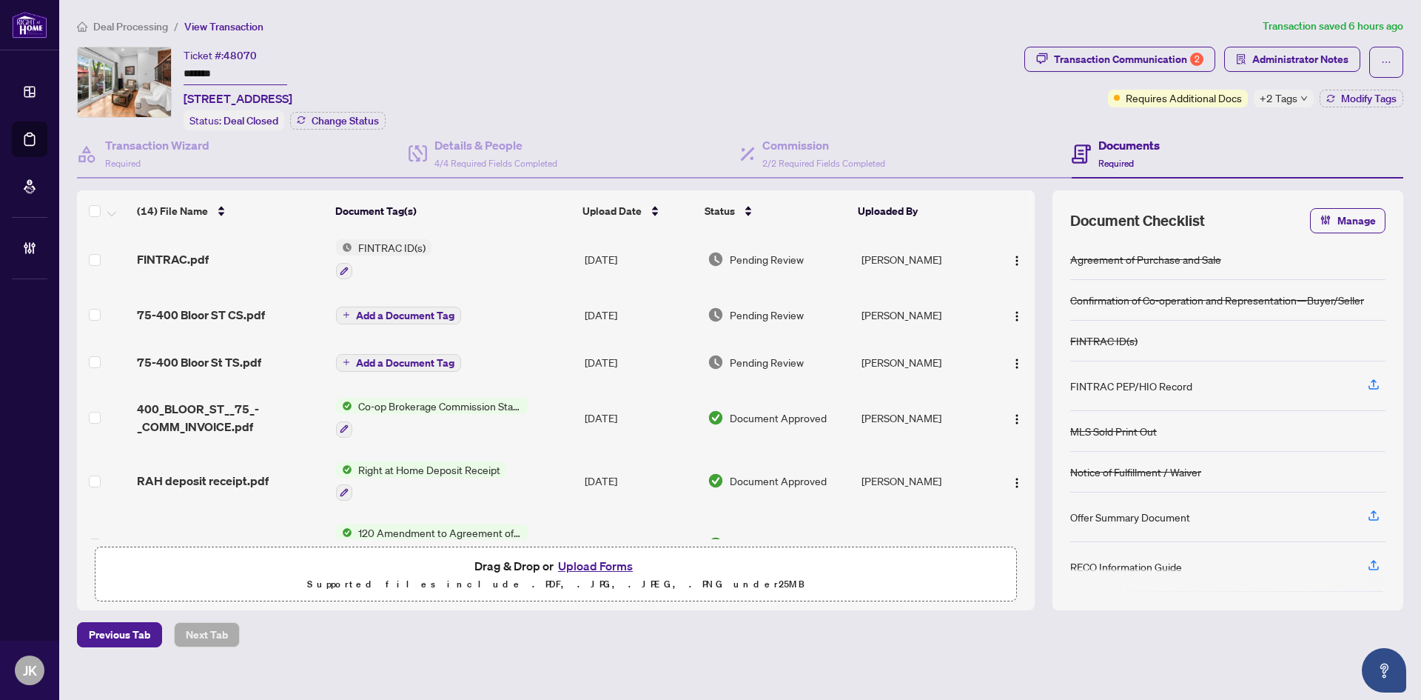
scroll to position [141, 0]
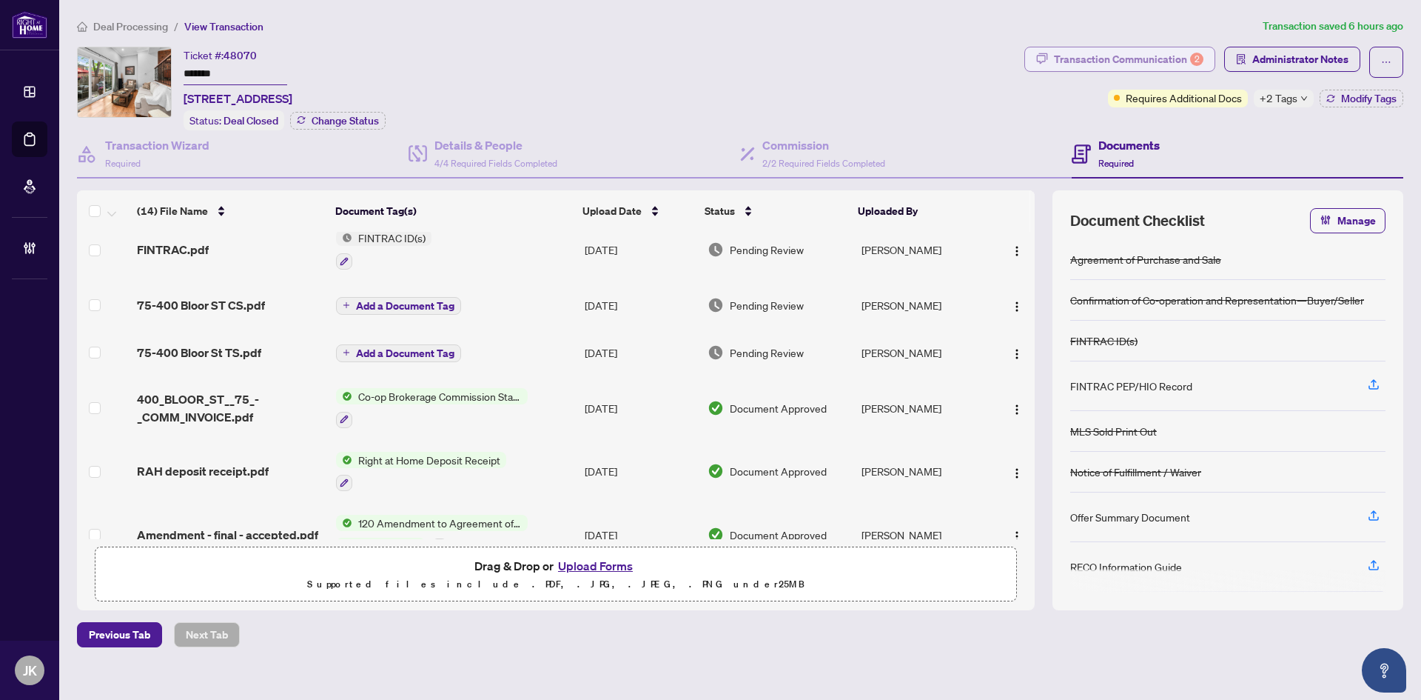
click at [1078, 60] on div "Transaction Communication 2" at bounding box center [1129, 59] width 150 height 24
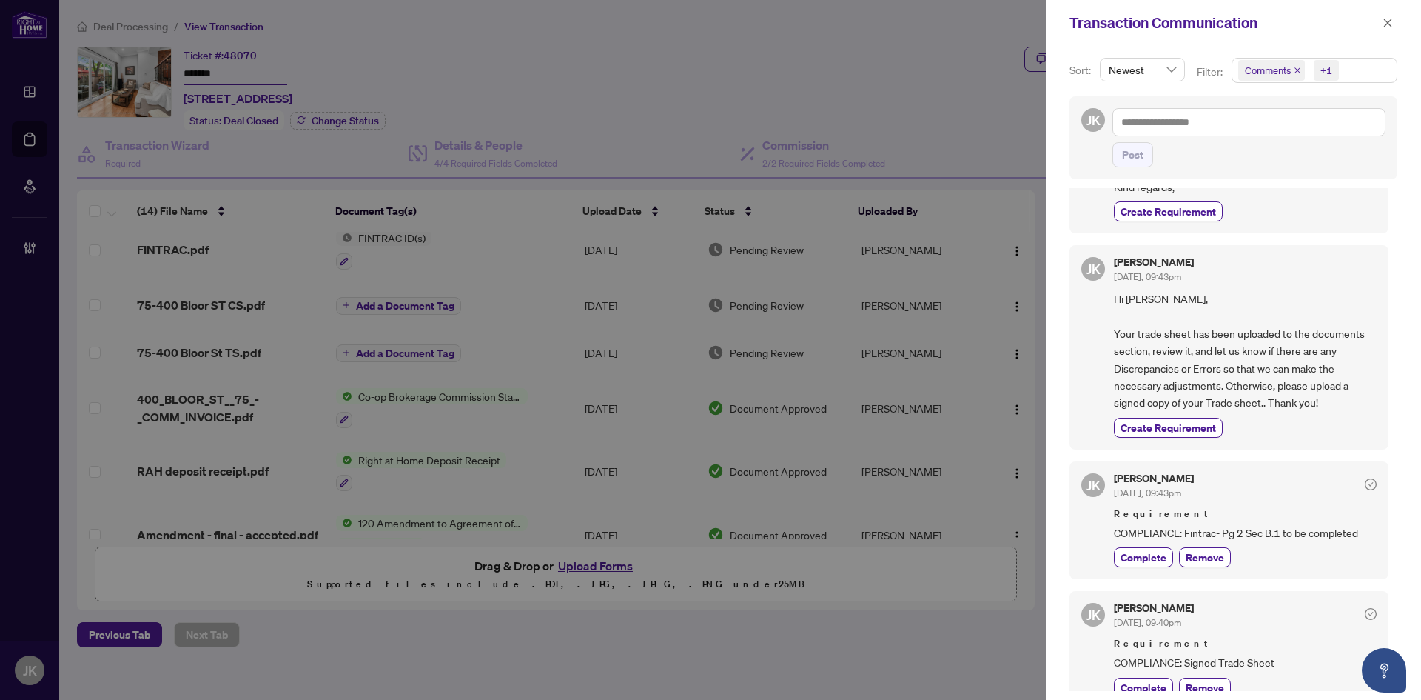
scroll to position [0, 0]
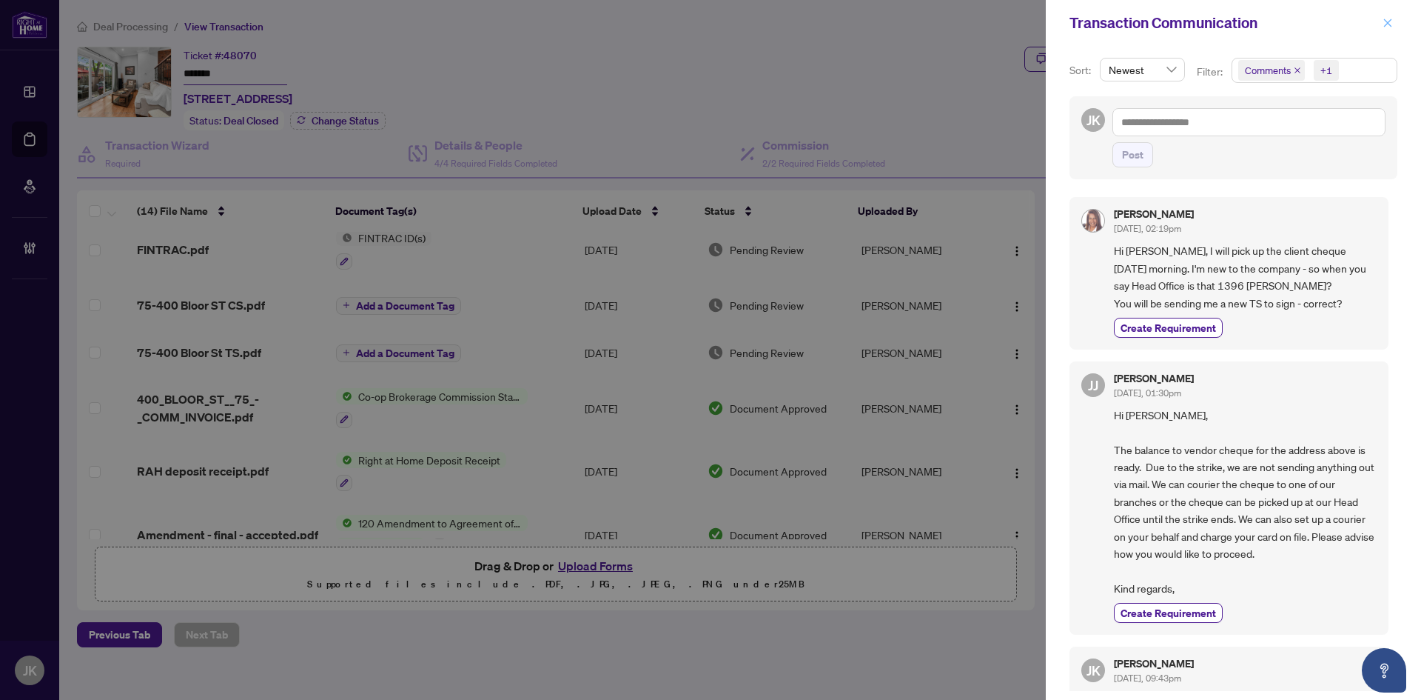
click at [1382, 23] on button "button" at bounding box center [1388, 23] width 19 height 18
